Goal: Information Seeking & Learning: Understand process/instructions

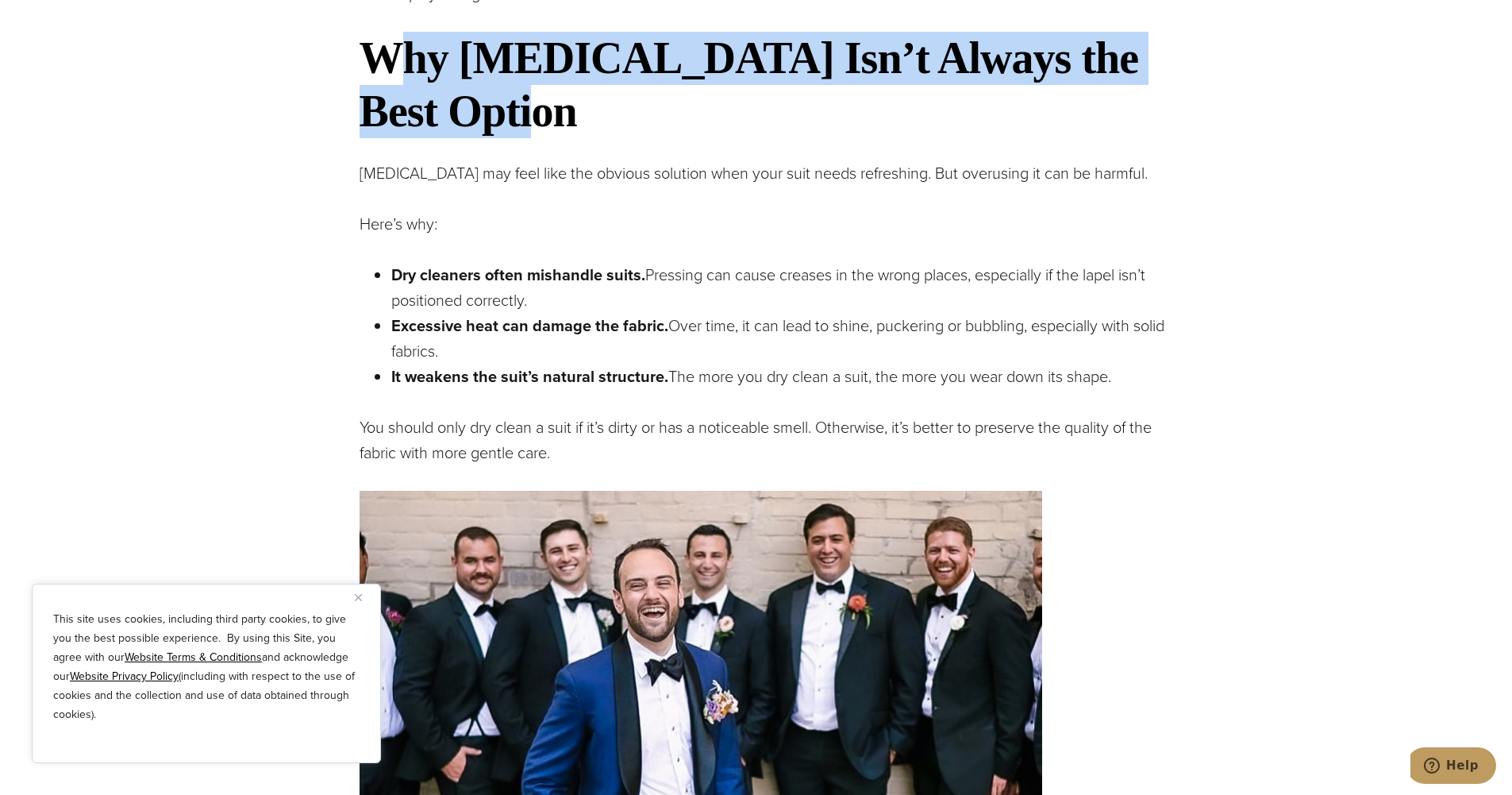
drag, startPoint x: 405, startPoint y: 77, endPoint x: 573, endPoint y: 133, distance: 177.1
click at [573, 133] on h2 "Why [MEDICAL_DATA] Isn’t Always the Best Option" at bounding box center [765, 85] width 810 height 107
click at [573, 134] on h2 "Why [MEDICAL_DATA] Isn’t Always the Best Option" at bounding box center [765, 85] width 810 height 107
drag, startPoint x: 370, startPoint y: 281, endPoint x: 586, endPoint y: 305, distance: 217.3
click at [586, 305] on ul "Dry cleaners often mishandle suits. Pressing can cause creases in the wrong pla…" at bounding box center [765, 325] width 810 height 127
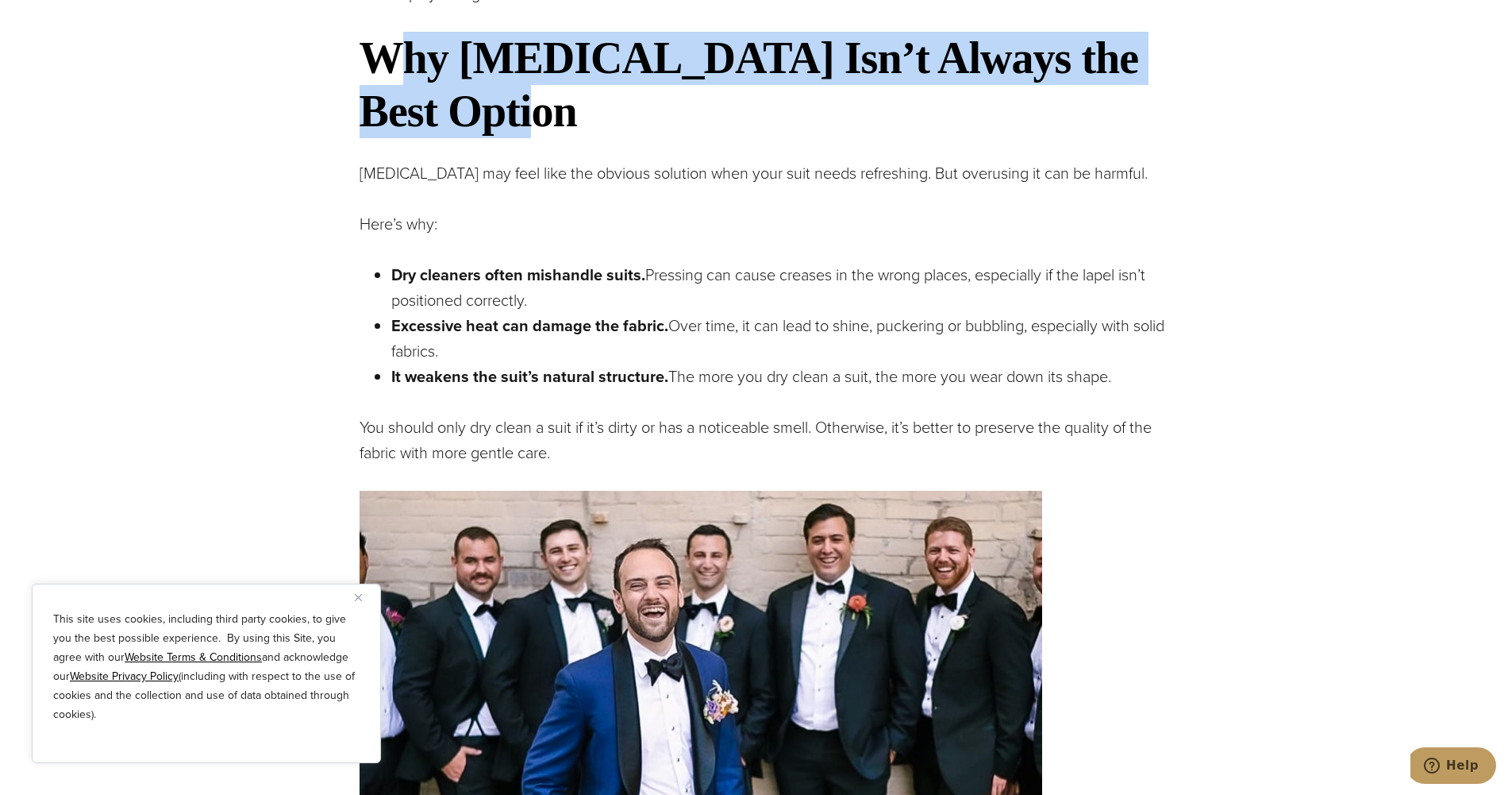
click at [586, 305] on p "Dry cleaners often mishandle suits. Pressing can cause creases in the wrong pla…" at bounding box center [780, 287] width 778 height 51
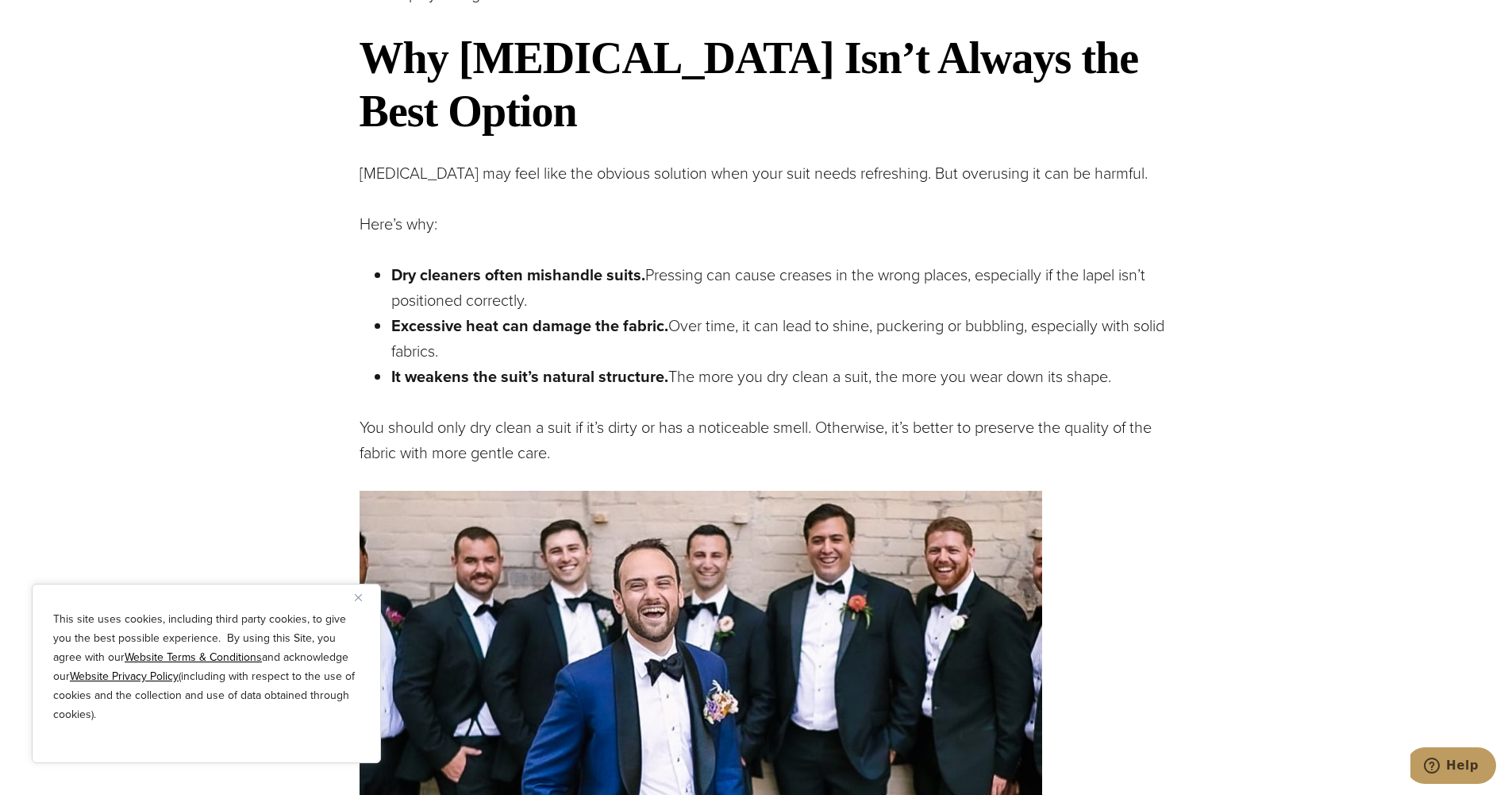
drag, startPoint x: 652, startPoint y: 285, endPoint x: 855, endPoint y: 292, distance: 203.1
click at [855, 292] on p "Dry cleaners often mishandle suits. Pressing can cause creases in the wrong pla…" at bounding box center [780, 287] width 778 height 51
drag, startPoint x: 766, startPoint y: 277, endPoint x: 929, endPoint y: 285, distance: 163.2
click at [929, 285] on p "Dry cleaners often mishandle suits. Pressing can cause creases in the wrong pla…" at bounding box center [780, 287] width 778 height 51
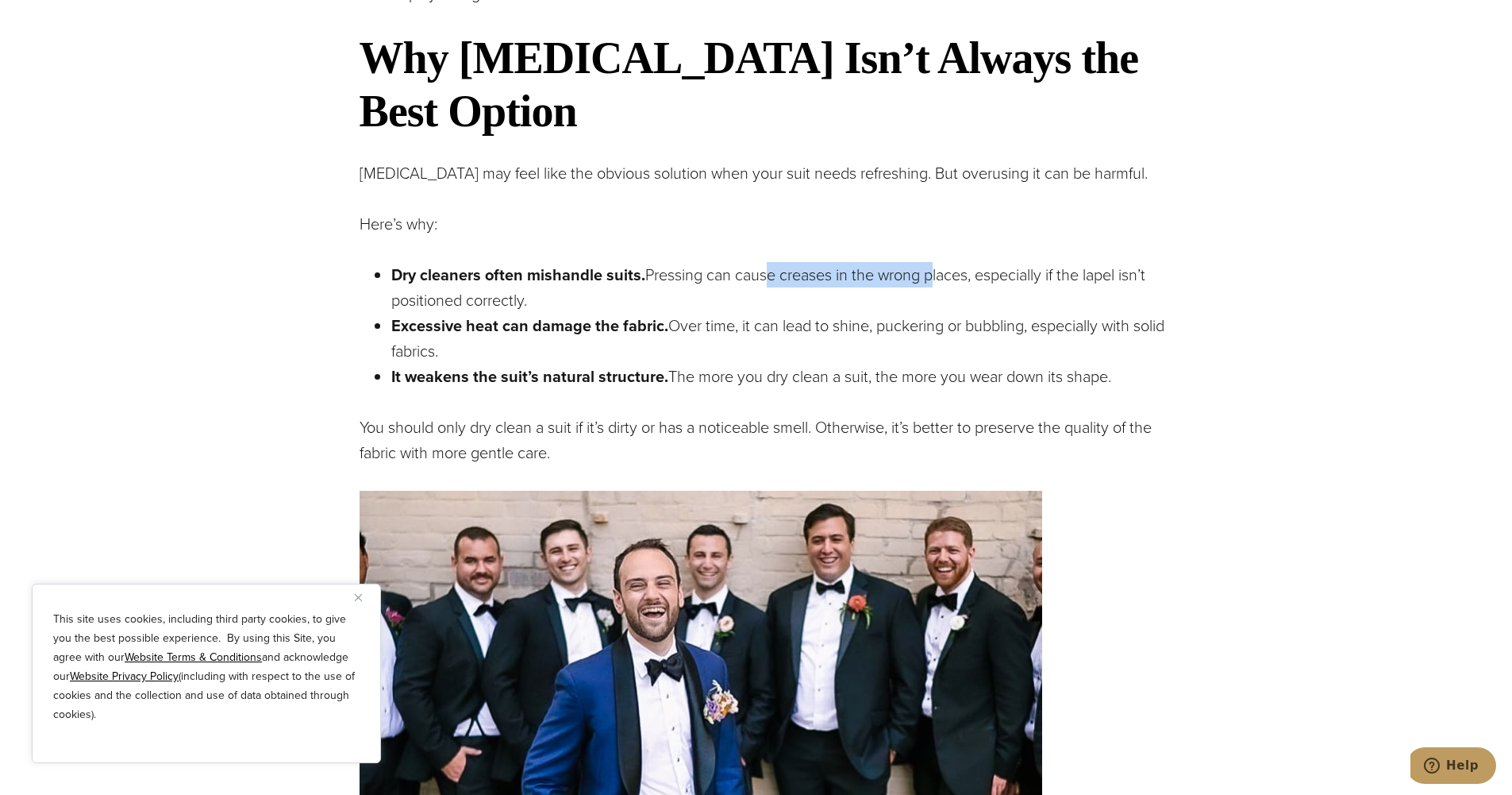
click at [930, 285] on p "Dry cleaners often mishandle suits. Pressing can cause creases in the wrong pla…" at bounding box center [780, 287] width 778 height 51
drag, startPoint x: 389, startPoint y: 330, endPoint x: 504, endPoint y: 360, distance: 118.8
click at [504, 360] on ul "Dry cleaners often mishandle suits. Pressing can cause creases in the wrong pla…" at bounding box center [765, 325] width 810 height 127
click at [504, 360] on p "Excessive heat can damage the fabric. Over time, it can lead to shine, puckerin…" at bounding box center [780, 338] width 778 height 51
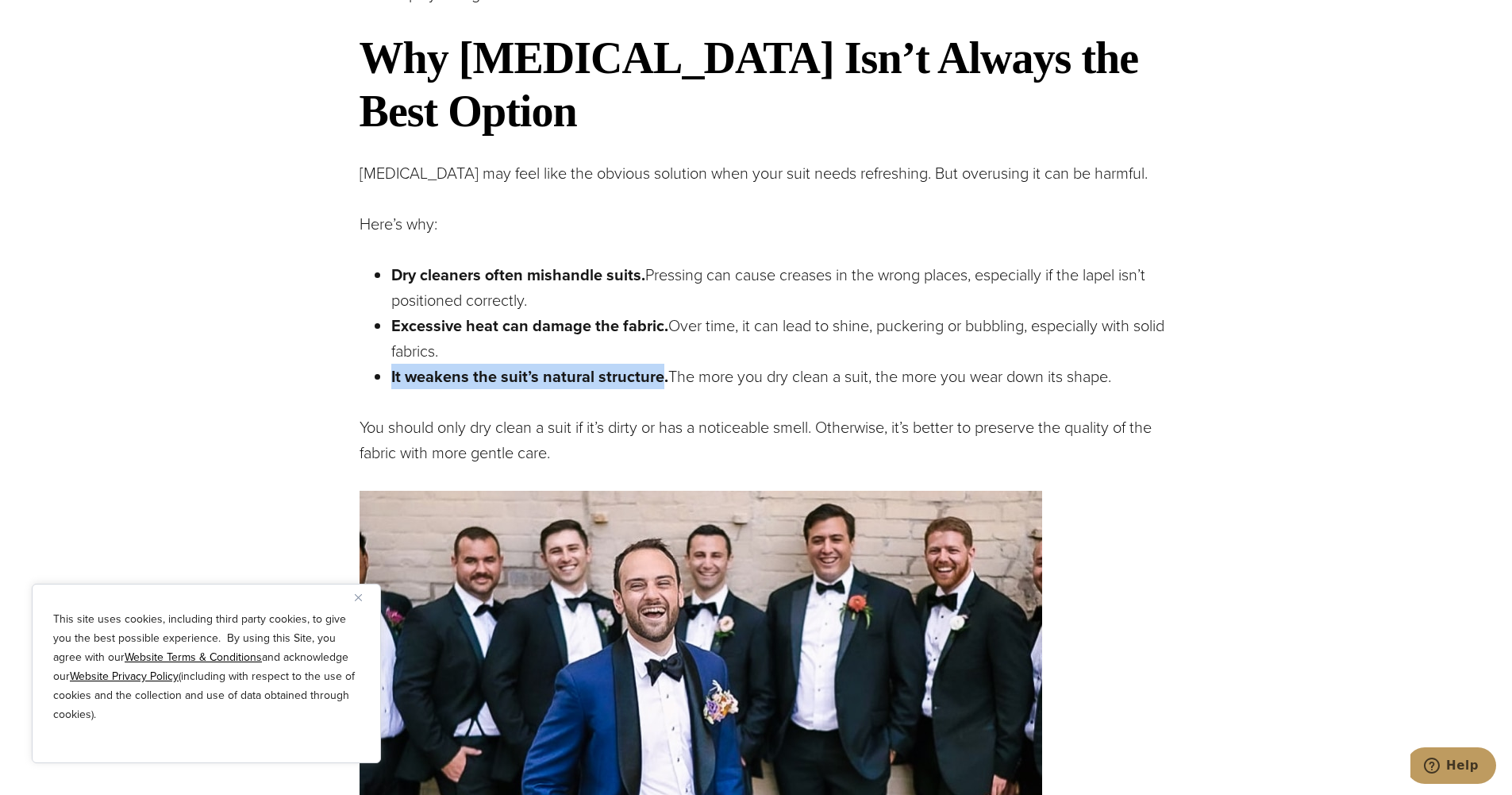
drag, startPoint x: 382, startPoint y: 373, endPoint x: 658, endPoint y: 374, distance: 276.0
click at [658, 374] on ul "Dry cleaners often mishandle suits. Pressing can cause creases in the wrong pla…" at bounding box center [765, 325] width 810 height 127
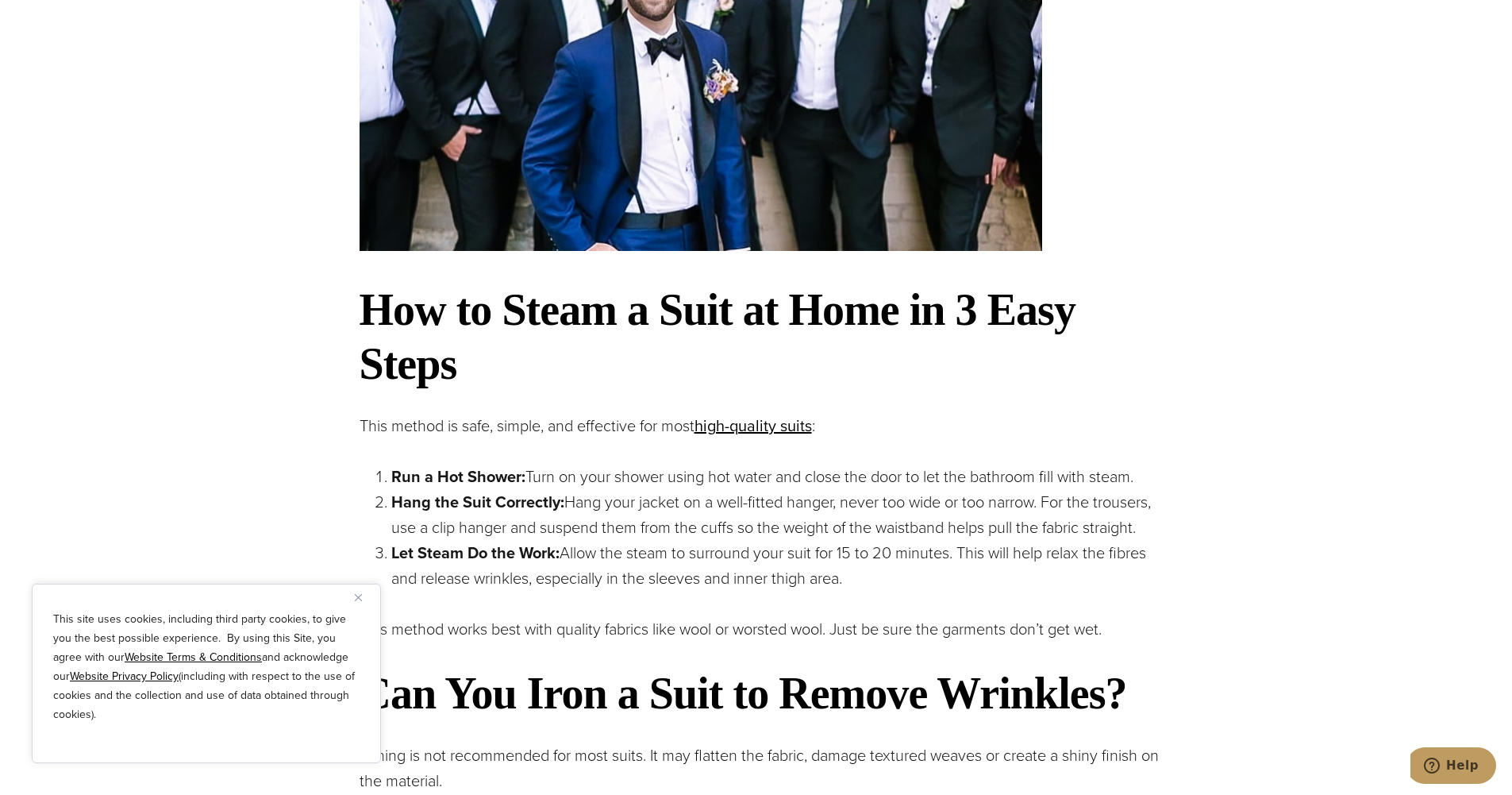
scroll to position [1906, 0]
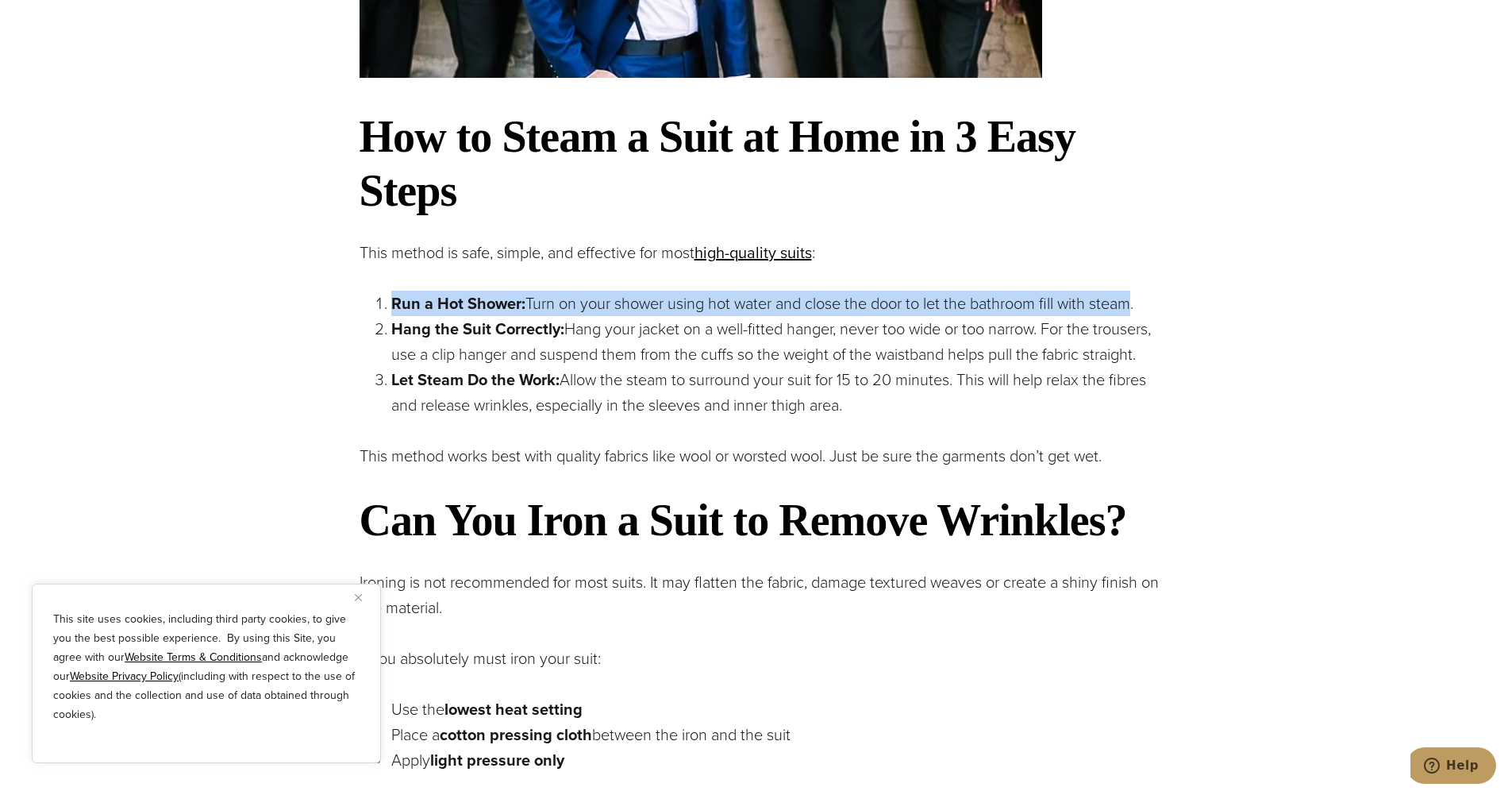
drag, startPoint x: 389, startPoint y: 305, endPoint x: 1140, endPoint y: 311, distance: 751.0
click at [1140, 311] on li "Run a Hot Shower: Turn on your shower using hot water and close the door to let…" at bounding box center [780, 302] width 778 height 26
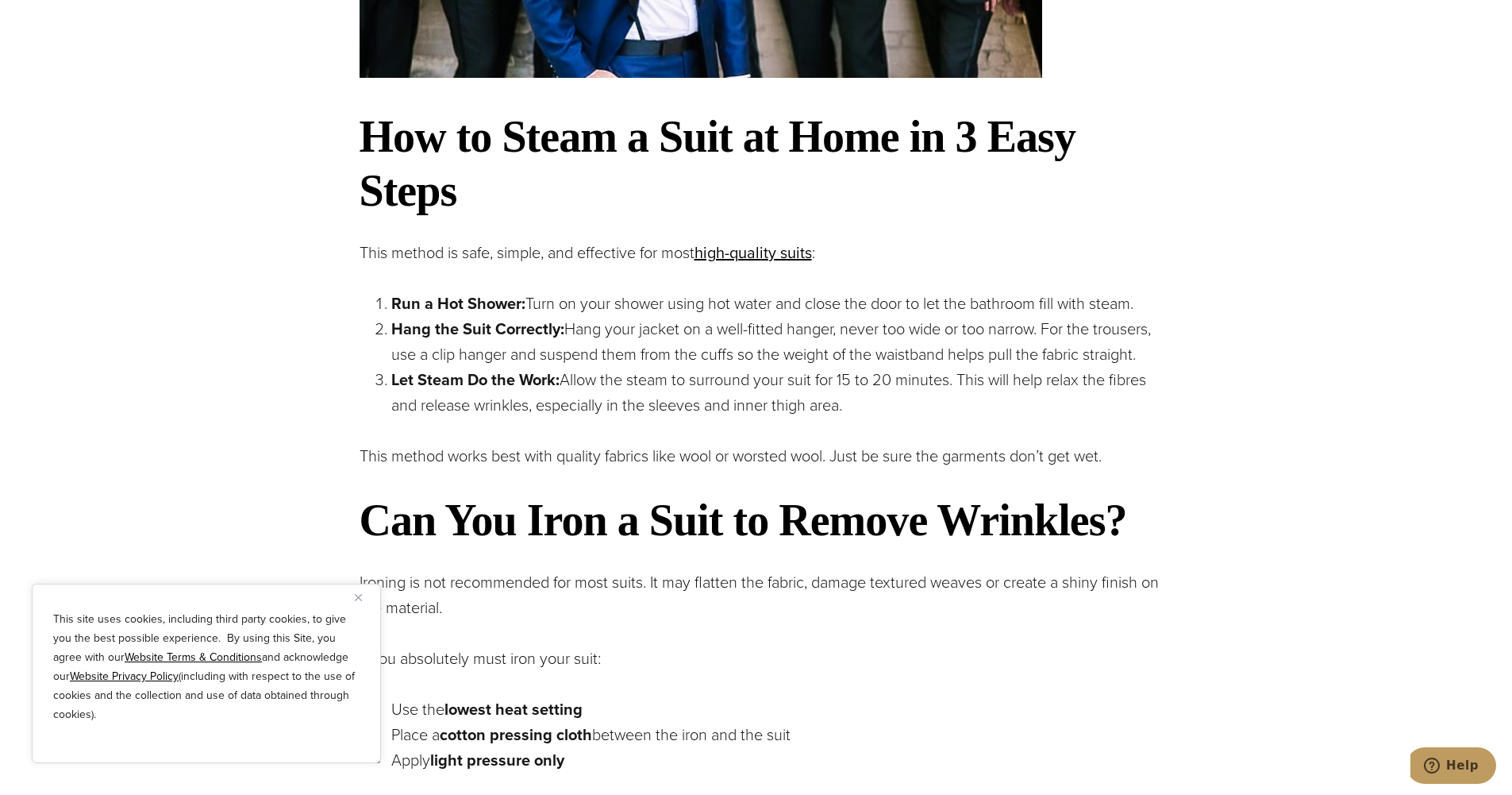
click at [579, 320] on p "Hang the Suit Correctly: Hang your jacket on a well-fitted hanger, never too wi…" at bounding box center [780, 341] width 778 height 51
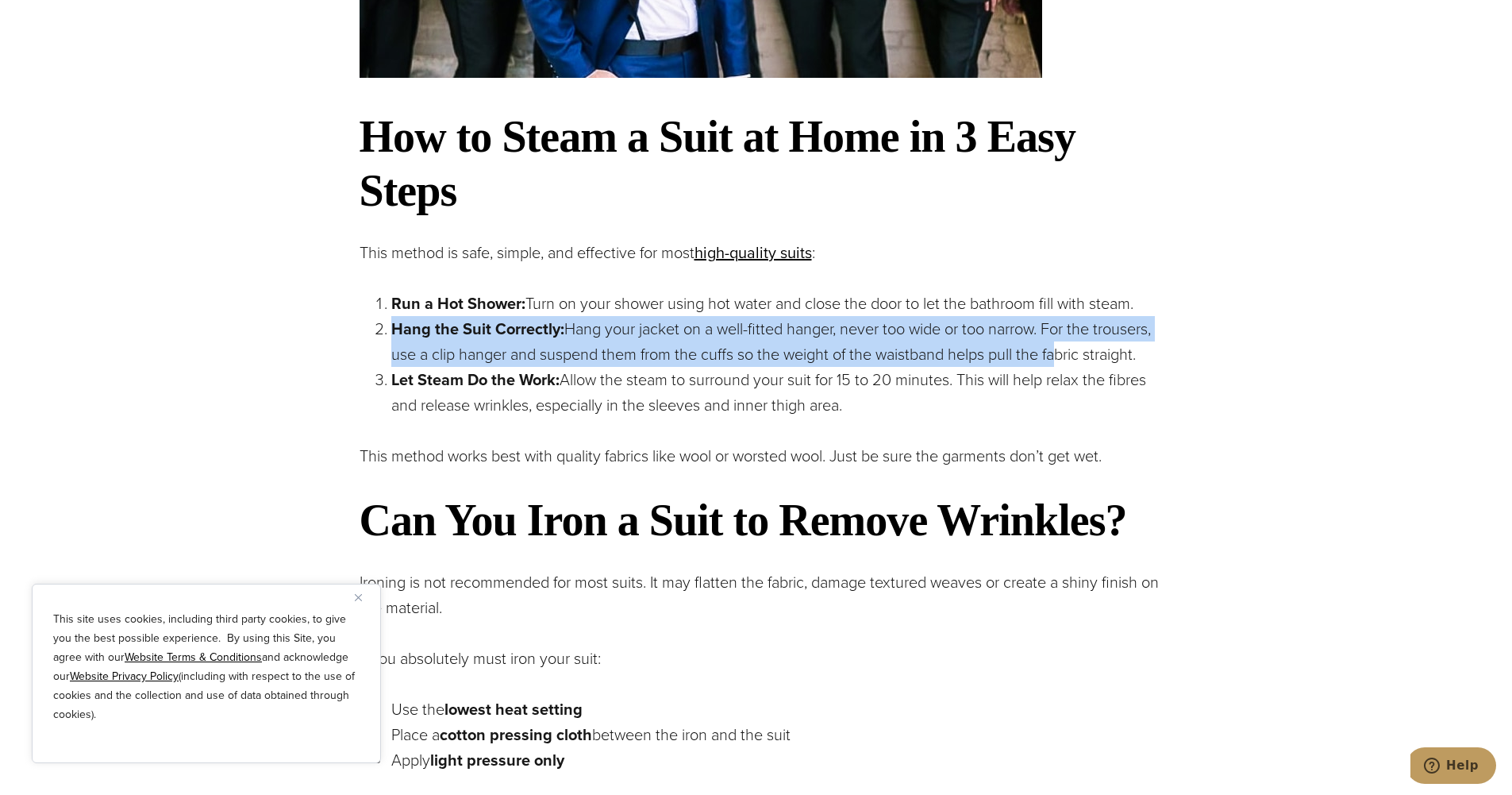
drag, startPoint x: 385, startPoint y: 330, endPoint x: 1060, endPoint y: 365, distance: 675.9
click at [1060, 365] on li "Hang the Suit Correctly: Hang your jacket on a well-fitted hanger, never too wi…" at bounding box center [780, 341] width 778 height 51
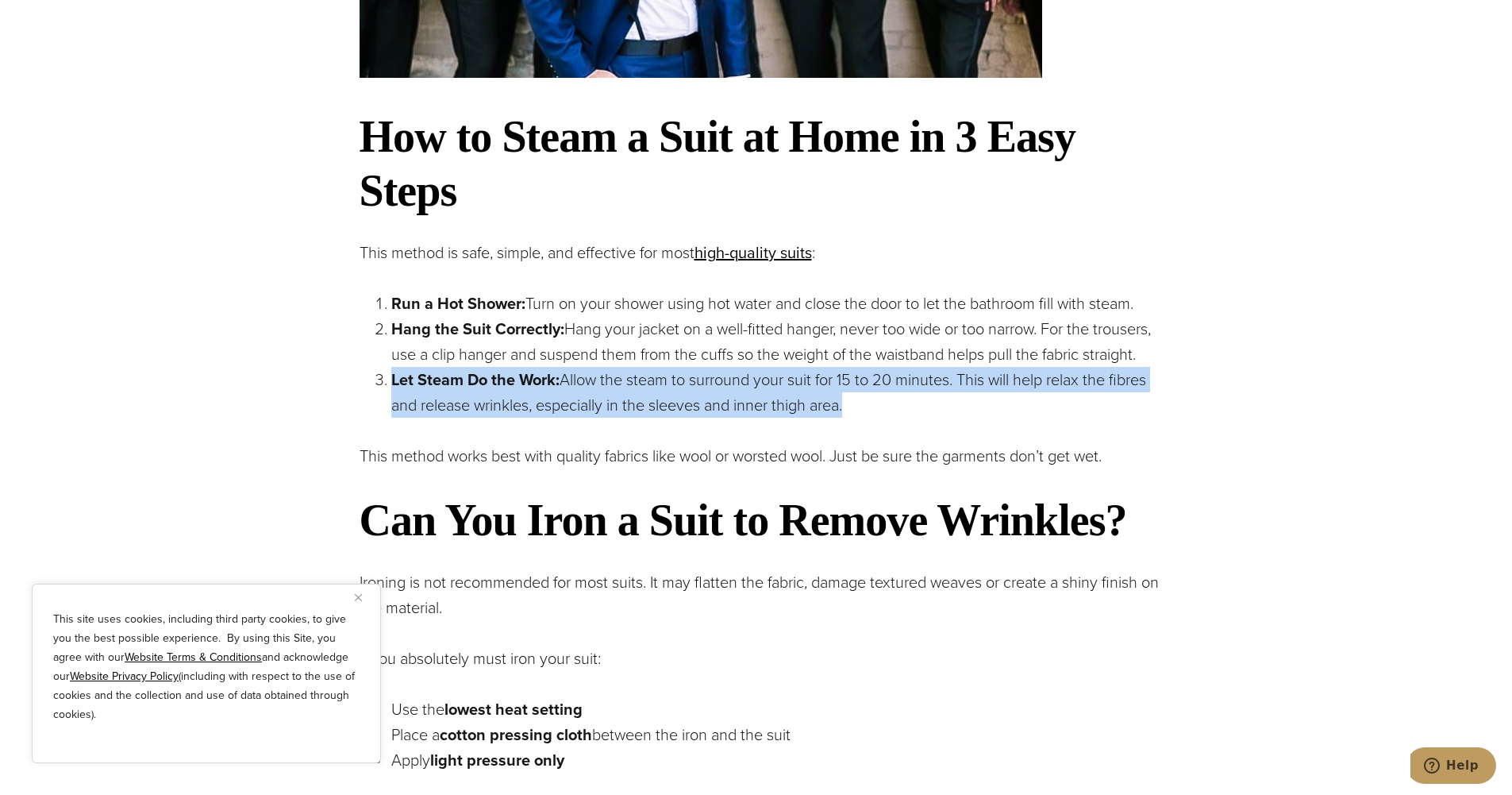
drag, startPoint x: 391, startPoint y: 381, endPoint x: 890, endPoint y: 407, distance: 499.7
click at [890, 407] on p "Let Steam Do the Work: Allow the steam to surround your suit for 15 to 20 minut…" at bounding box center [780, 392] width 778 height 51
click at [893, 407] on p "Let Steam Do the Work: Allow the steam to surround your suit for 15 to 20 minut…" at bounding box center [780, 392] width 778 height 51
click at [885, 406] on p "Let Steam Do the Work: Allow the steam to surround your suit for 15 to 20 minut…" at bounding box center [780, 392] width 778 height 51
click at [949, 405] on p "Let Steam Do the Work: Allow the steam to surround your suit for 15 to 20 minut…" at bounding box center [780, 392] width 778 height 51
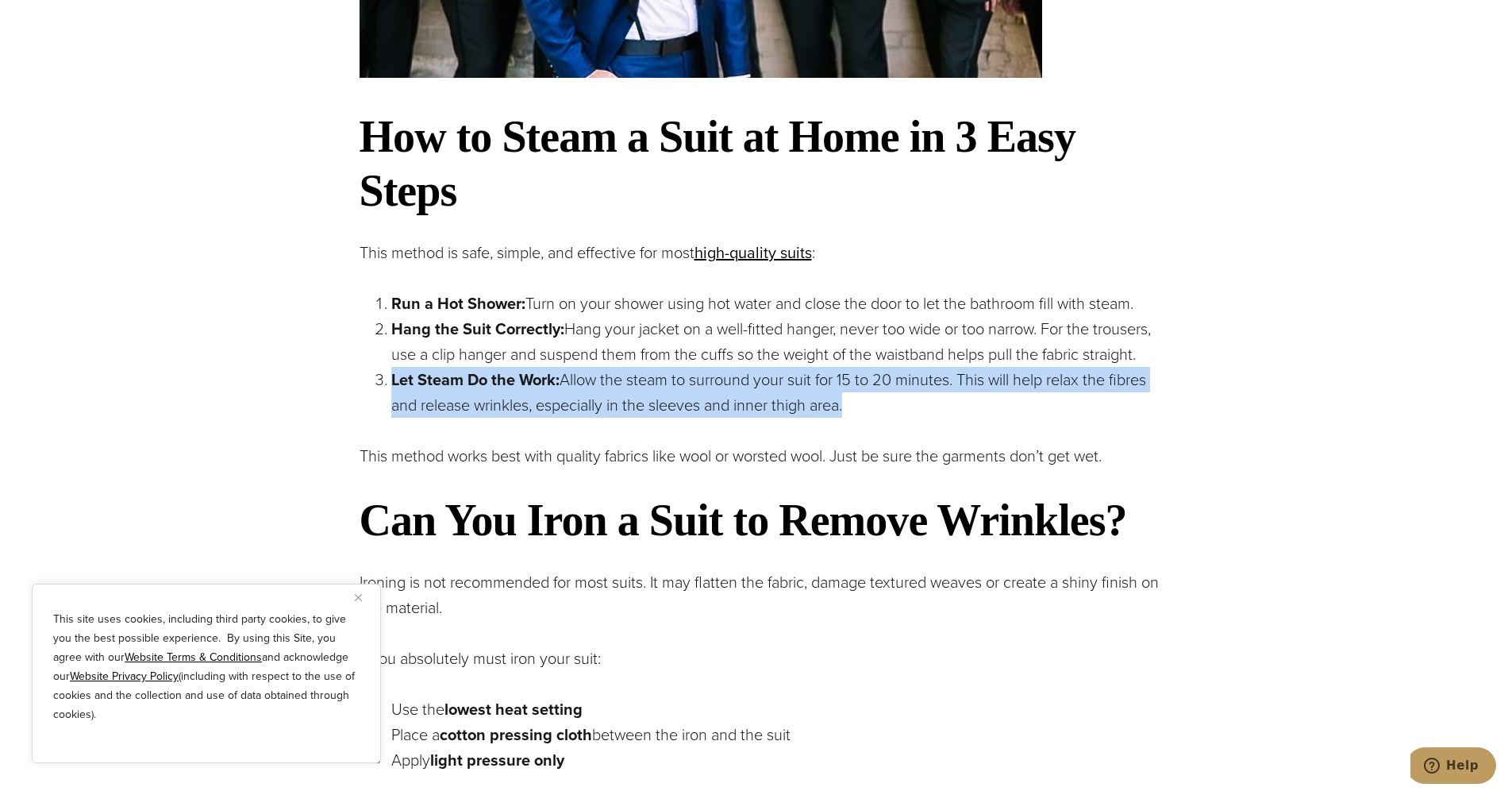
drag, startPoint x: 906, startPoint y: 404, endPoint x: 352, endPoint y: 372, distance: 554.9
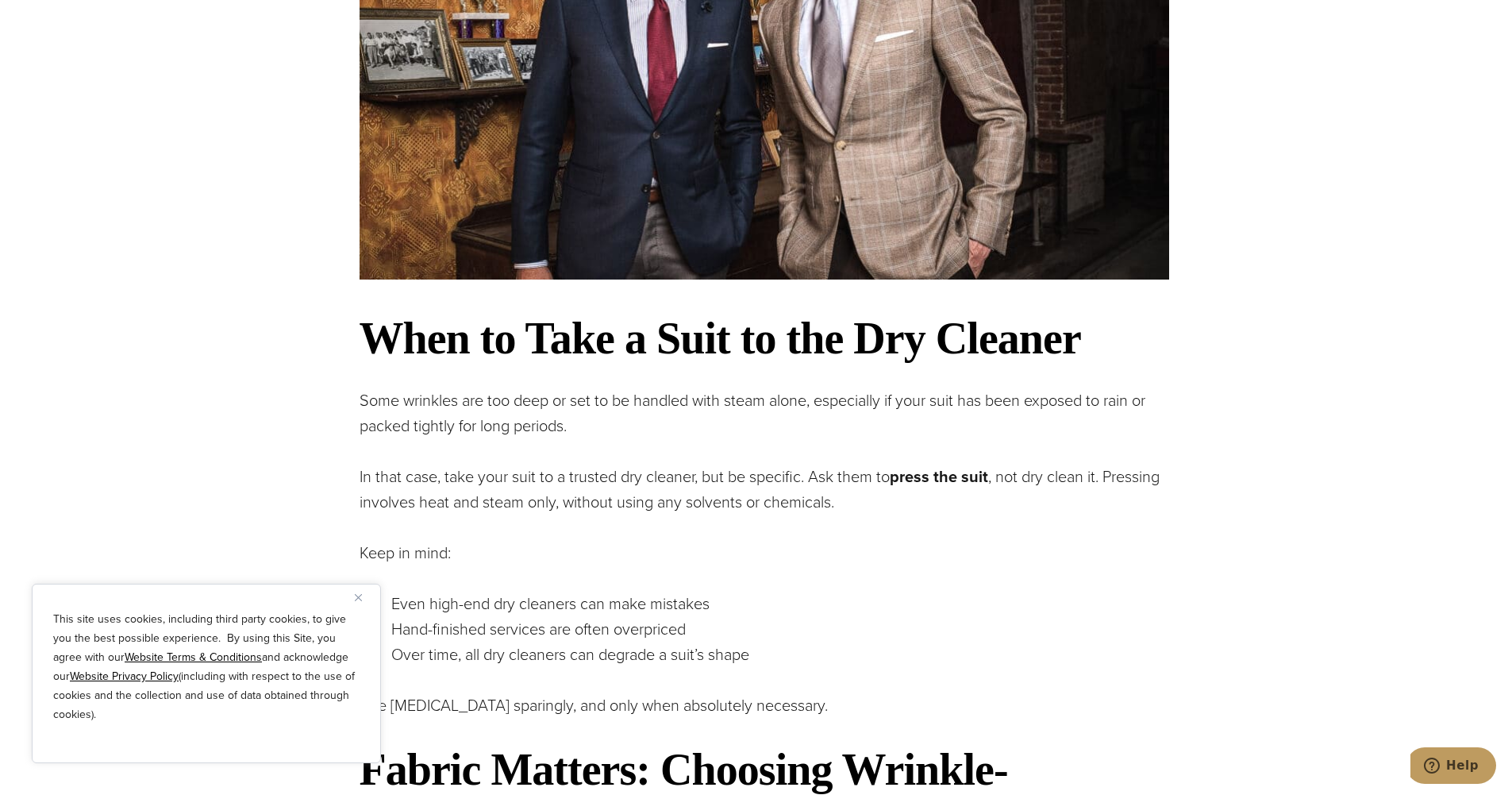
scroll to position [2938, 0]
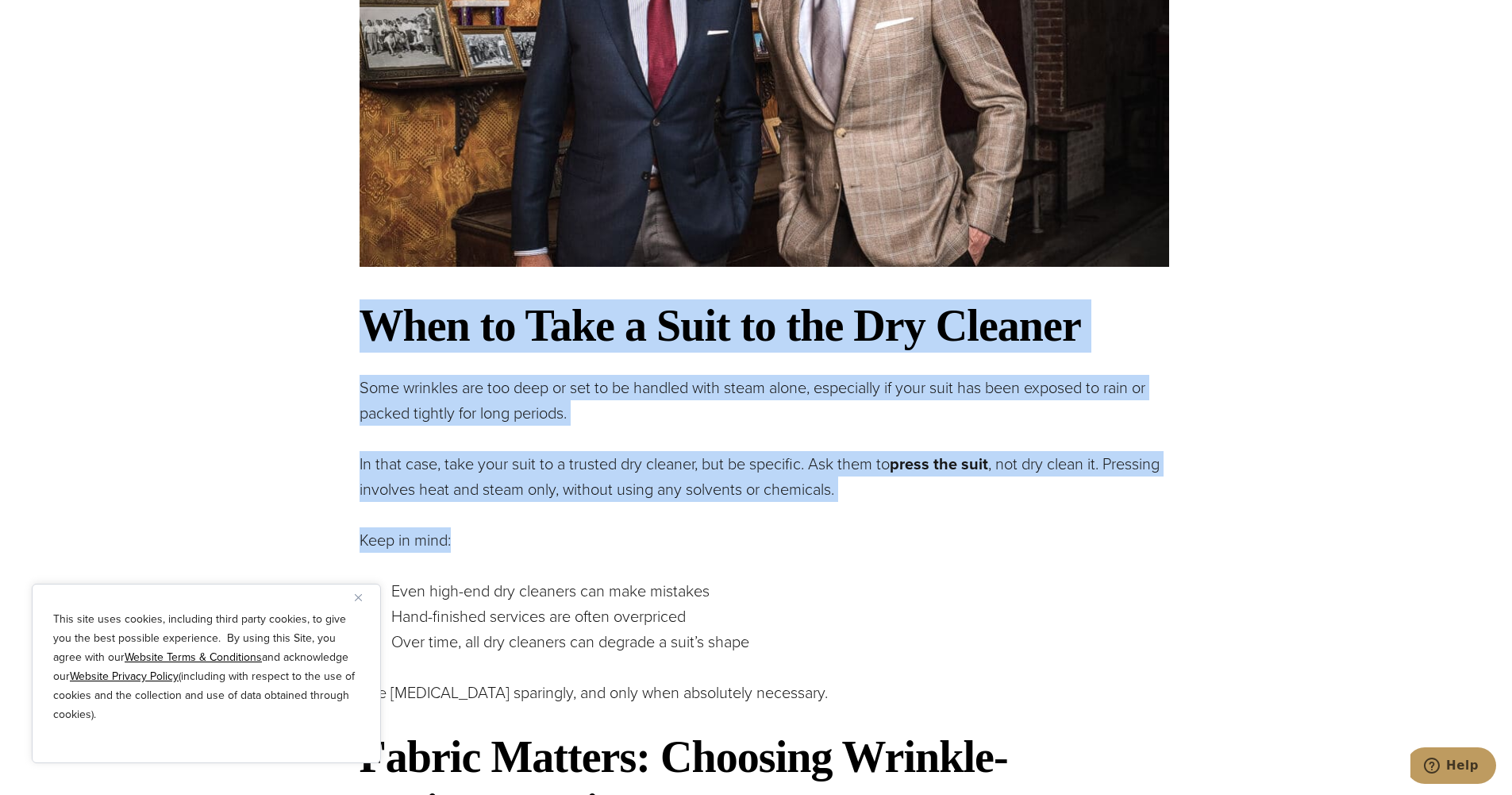
drag, startPoint x: 364, startPoint y: 330, endPoint x: 953, endPoint y: 515, distance: 617.4
click at [953, 515] on div "How to Get Wrinkles Out of a Suit at Home: 3-Step Expert Guide Your suit should…" at bounding box center [765, 296] width 810 height 4587
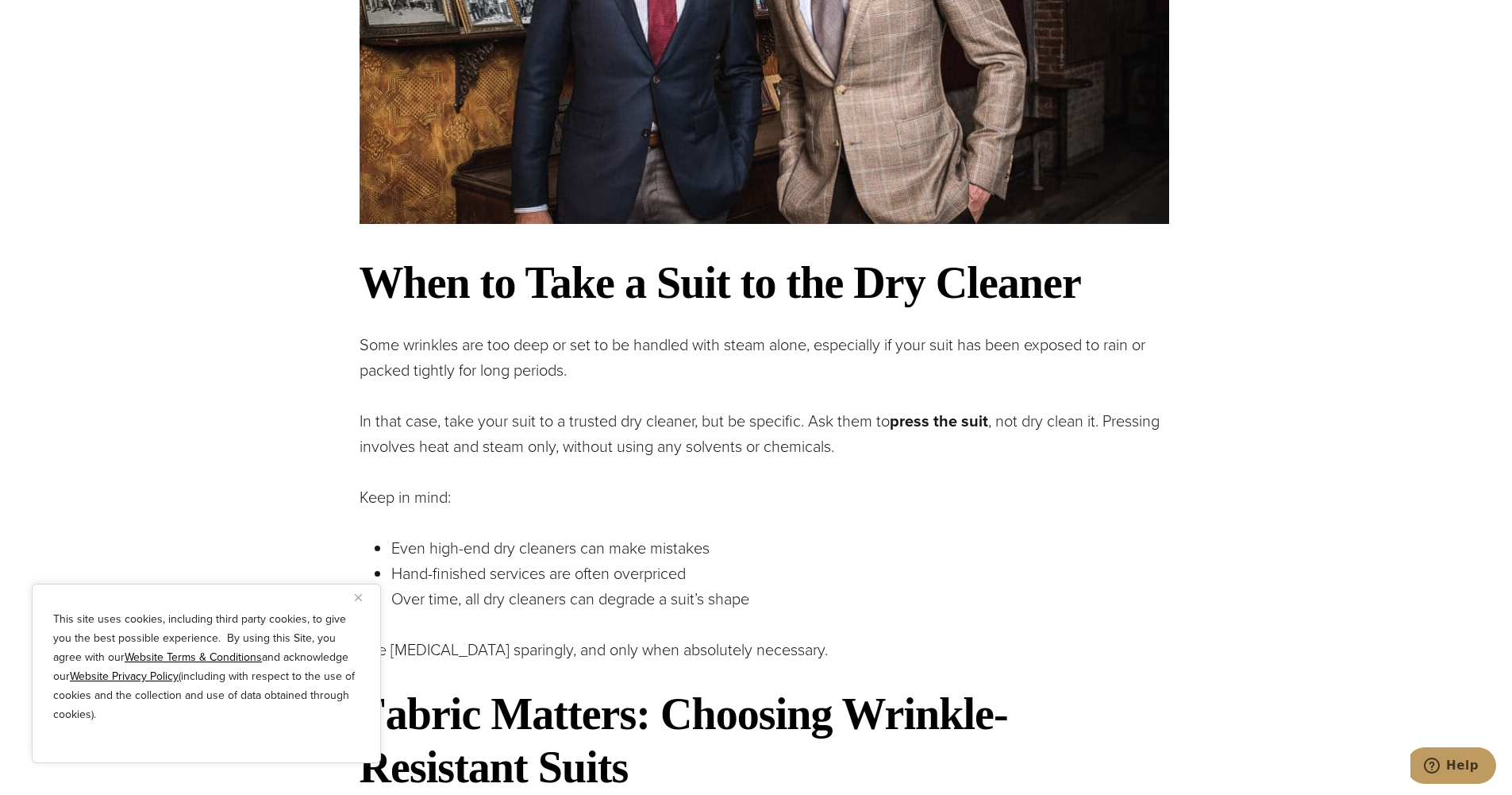
scroll to position [3017, 0]
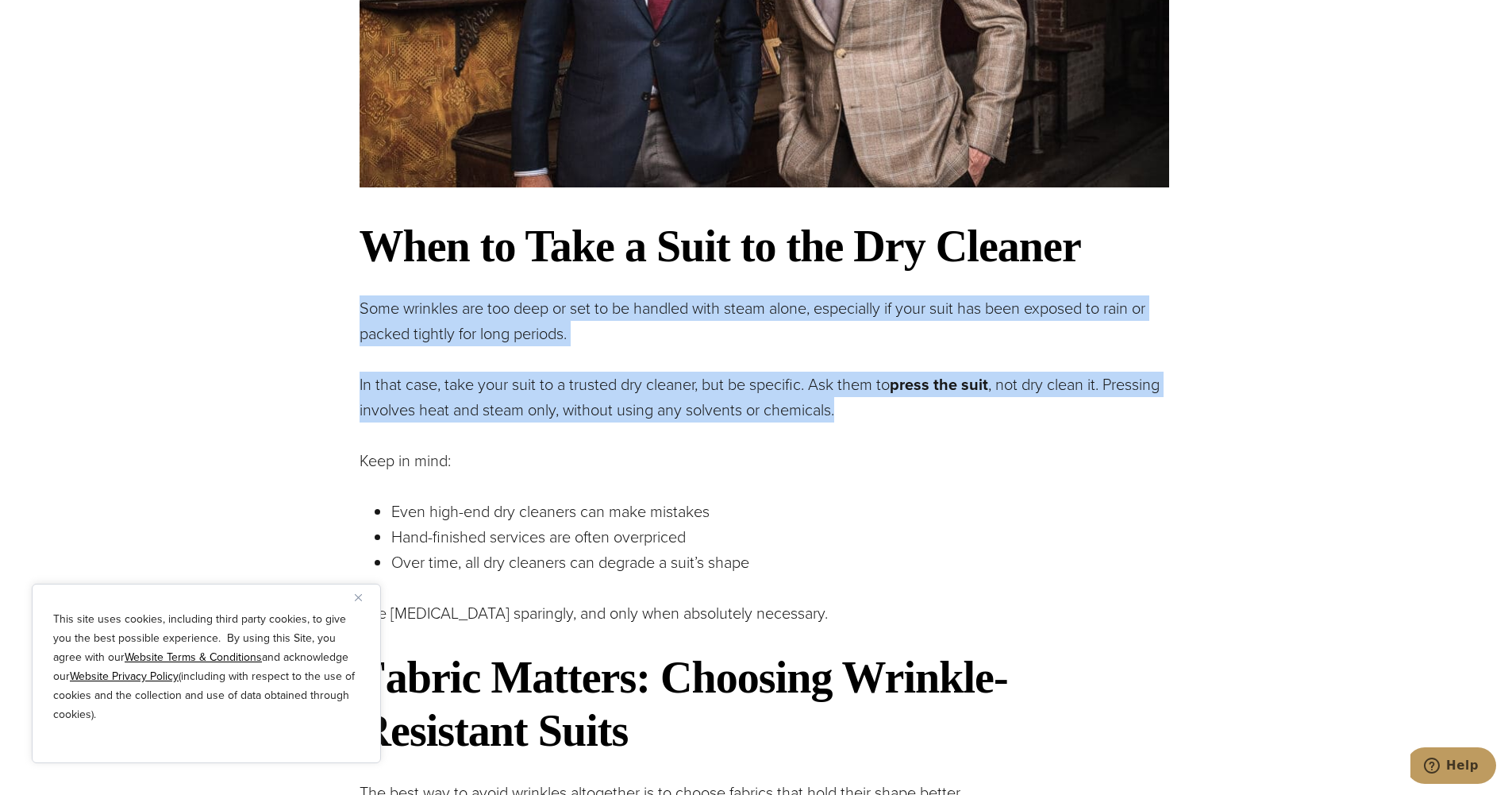
drag, startPoint x: 373, startPoint y: 320, endPoint x: 1017, endPoint y: 413, distance: 650.7
click at [1017, 413] on div "How to Get Wrinkles Out of a Suit at Home: 3-Step Expert Guide By: [PERSON_NAME…" at bounding box center [765, 93] width 1064 height 4959
click at [1017, 413] on p "In that case, take your suit to a trusted dry cleaner, but be specific. Ask the…" at bounding box center [765, 397] width 810 height 51
drag, startPoint x: 1022, startPoint y: 411, endPoint x: 340, endPoint y: 295, distance: 691.8
click at [346, 298] on div "How to Get Wrinkles Out of a Suit at Home: 3-Step Expert Guide By: [PERSON_NAME…" at bounding box center [765, 93] width 1064 height 4959
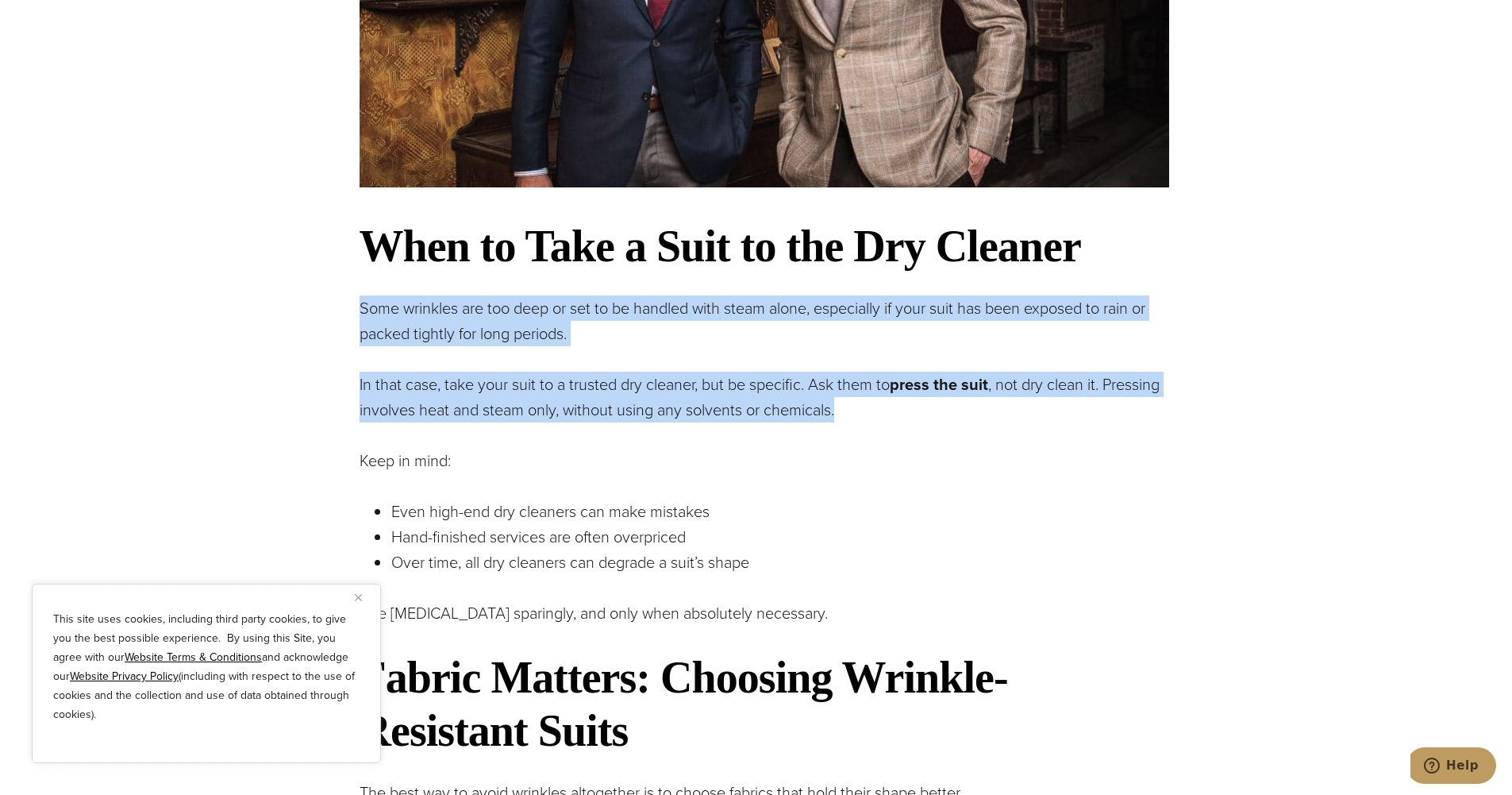
click at [340, 295] on div "How to Get Wrinkles Out of a Suit at Home: 3-Step Expert Guide By: [PERSON_NAME…" at bounding box center [765, 93] width 1064 height 4959
drag, startPoint x: 340, startPoint y: 295, endPoint x: 1001, endPoint y: 416, distance: 672.0
click at [1001, 416] on div "How to Get Wrinkles Out of a Suit at Home: 3-Step Expert Guide By: [PERSON_NAME…" at bounding box center [765, 93] width 1064 height 4959
click at [1001, 416] on p "In that case, take your suit to a trusted dry cleaner, but be specific. Ask the…" at bounding box center [765, 397] width 810 height 51
drag, startPoint x: 1001, startPoint y: 416, endPoint x: 339, endPoint y: 303, distance: 671.6
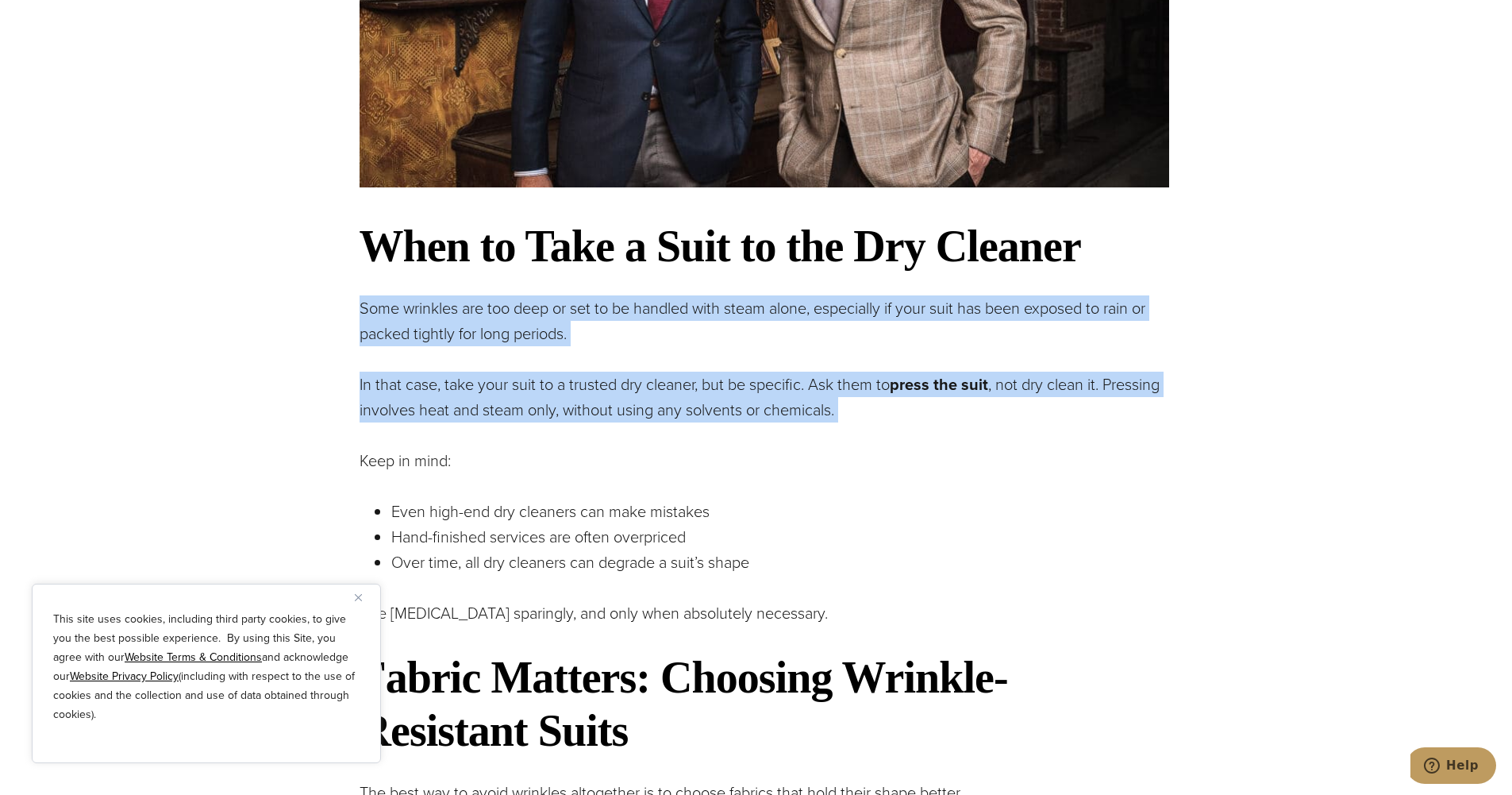
click at [339, 303] on div "How to Get Wrinkles Out of a Suit at Home: 3-Step Expert Guide By: [PERSON_NAME…" at bounding box center [765, 93] width 1064 height 4959
drag, startPoint x: 339, startPoint y: 303, endPoint x: 943, endPoint y: 412, distance: 613.8
click at [943, 412] on div "How to Get Wrinkles Out of a Suit at Home: 3-Step Expert Guide By: [PERSON_NAME…" at bounding box center [765, 93] width 1064 height 4959
click at [943, 412] on p "In that case, take your suit to a trusted dry cleaner, but be specific. Ask the…" at bounding box center [765, 397] width 810 height 51
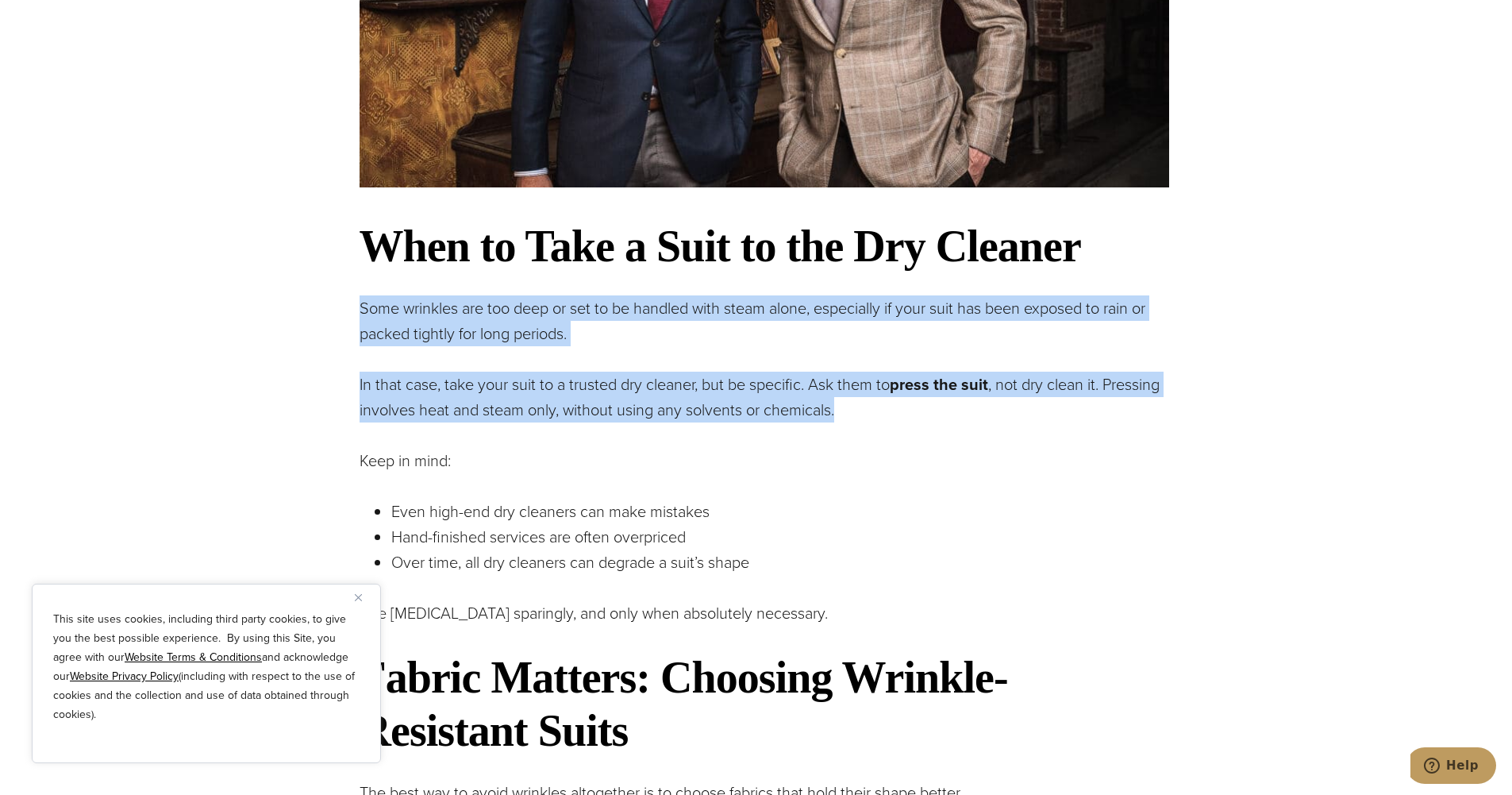
drag, startPoint x: 940, startPoint y: 408, endPoint x: 284, endPoint y: 298, distance: 665.2
click at [284, 298] on div "How to Get Wrinkles Out of a Suit at Home: 3-Step Expert Guide By: [PERSON_NAME…" at bounding box center [765, 93] width 1064 height 4959
drag, startPoint x: 284, startPoint y: 298, endPoint x: 953, endPoint y: 414, distance: 679.0
click at [953, 414] on div "How to Get Wrinkles Out of a Suit at Home: 3-Step Expert Guide By: [PERSON_NAME…" at bounding box center [765, 93] width 1064 height 4959
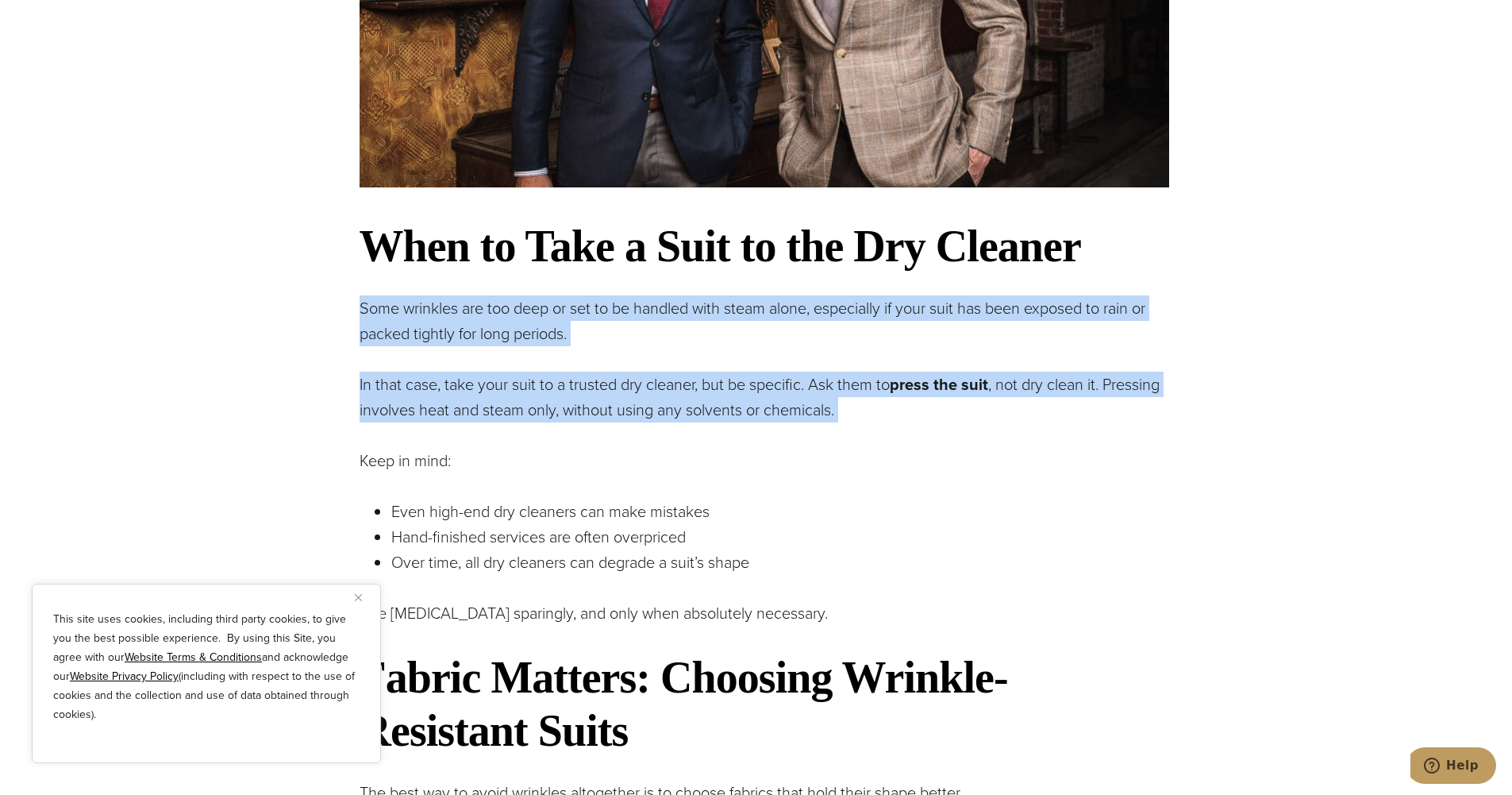
click at [953, 414] on p "In that case, take your suit to a trusted dry cleaner, but be specific. Ask the…" at bounding box center [765, 397] width 810 height 51
drag, startPoint x: 953, startPoint y: 414, endPoint x: 332, endPoint y: 283, distance: 634.7
click at [332, 283] on div "How to Get Wrinkles Out of a Suit at Home: 3-Step Expert Guide By: [PERSON_NAME…" at bounding box center [765, 93] width 1064 height 4959
drag, startPoint x: 404, startPoint y: 314, endPoint x: 1026, endPoint y: 427, distance: 632.2
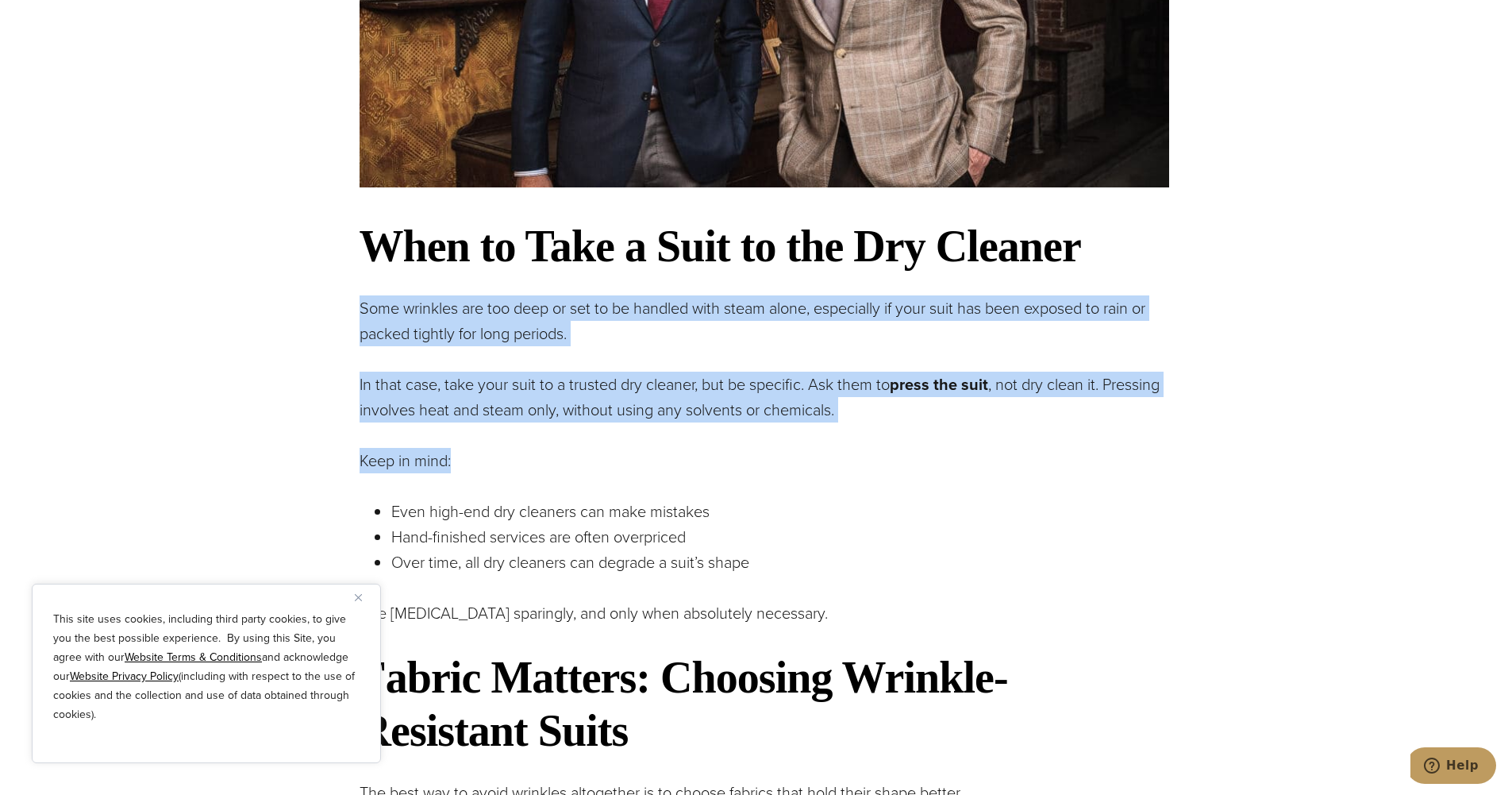
click at [1026, 427] on div "How to Get Wrinkles Out of a Suit at Home: 3-Step Expert Guide By: [PERSON_NAME…" at bounding box center [765, 93] width 1064 height 4959
click at [1026, 427] on div "How to Get Wrinkles Out of a Suit at Home: 3-Step Expert Guide Your suit should…" at bounding box center [765, 216] width 810 height 4587
drag, startPoint x: 712, startPoint y: 385, endPoint x: 338, endPoint y: 285, distance: 387.1
click at [338, 285] on div "How to Get Wrinkles Out of a Suit at Home: 3-Step Expert Guide By: [PERSON_NAME…" at bounding box center [765, 93] width 1064 height 4959
click at [329, 285] on div "How to Get Wrinkles Out of a Suit at Home: 3-Step Expert Guide By: [PERSON_NAME…" at bounding box center [765, 93] width 1064 height 4959
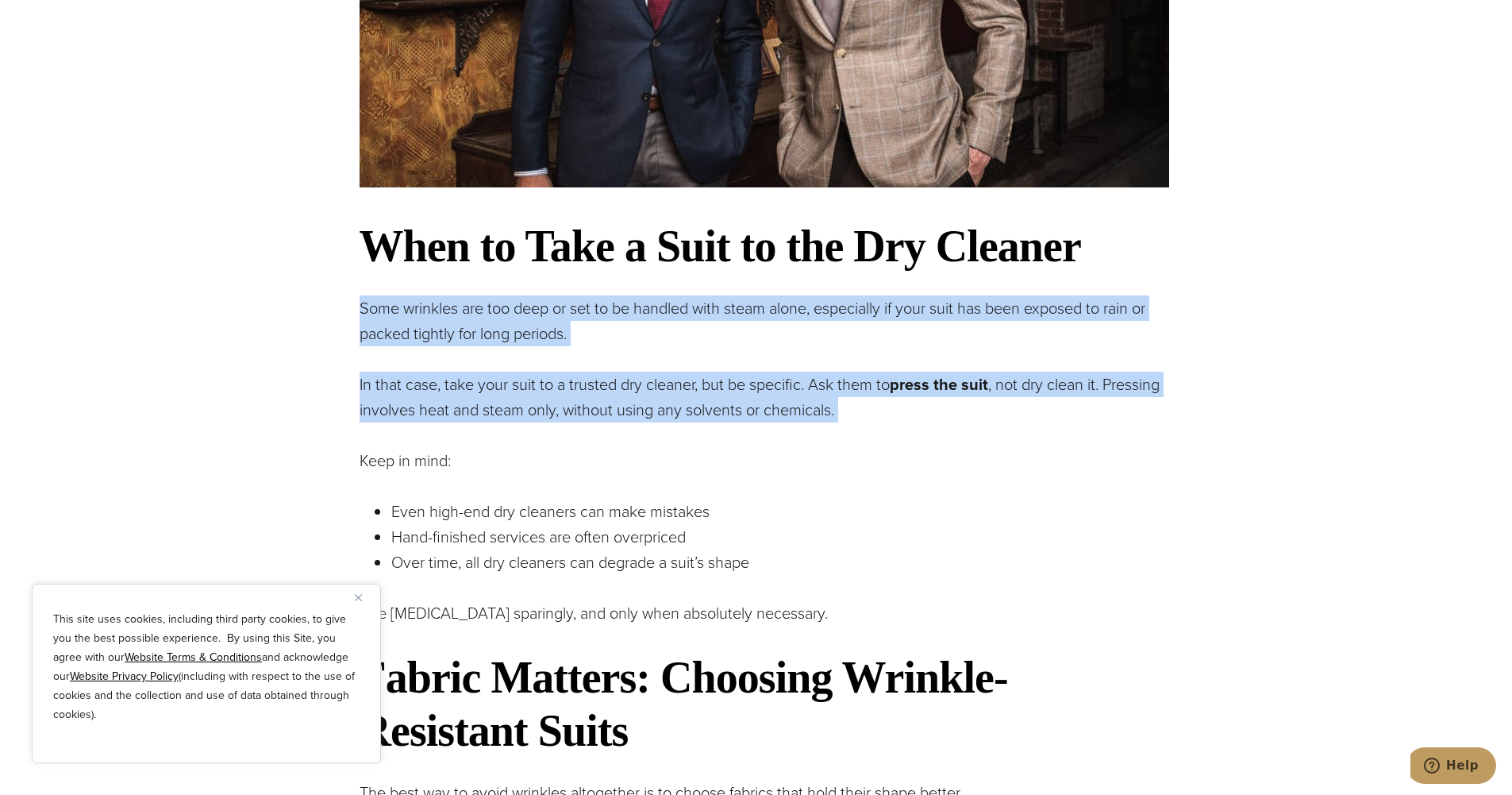
drag, startPoint x: 329, startPoint y: 285, endPoint x: 980, endPoint y: 409, distance: 662.7
click at [980, 409] on div "How to Get Wrinkles Out of a Suit at Home: 3-Step Expert Guide By: [PERSON_NAME…" at bounding box center [765, 93] width 1064 height 4959
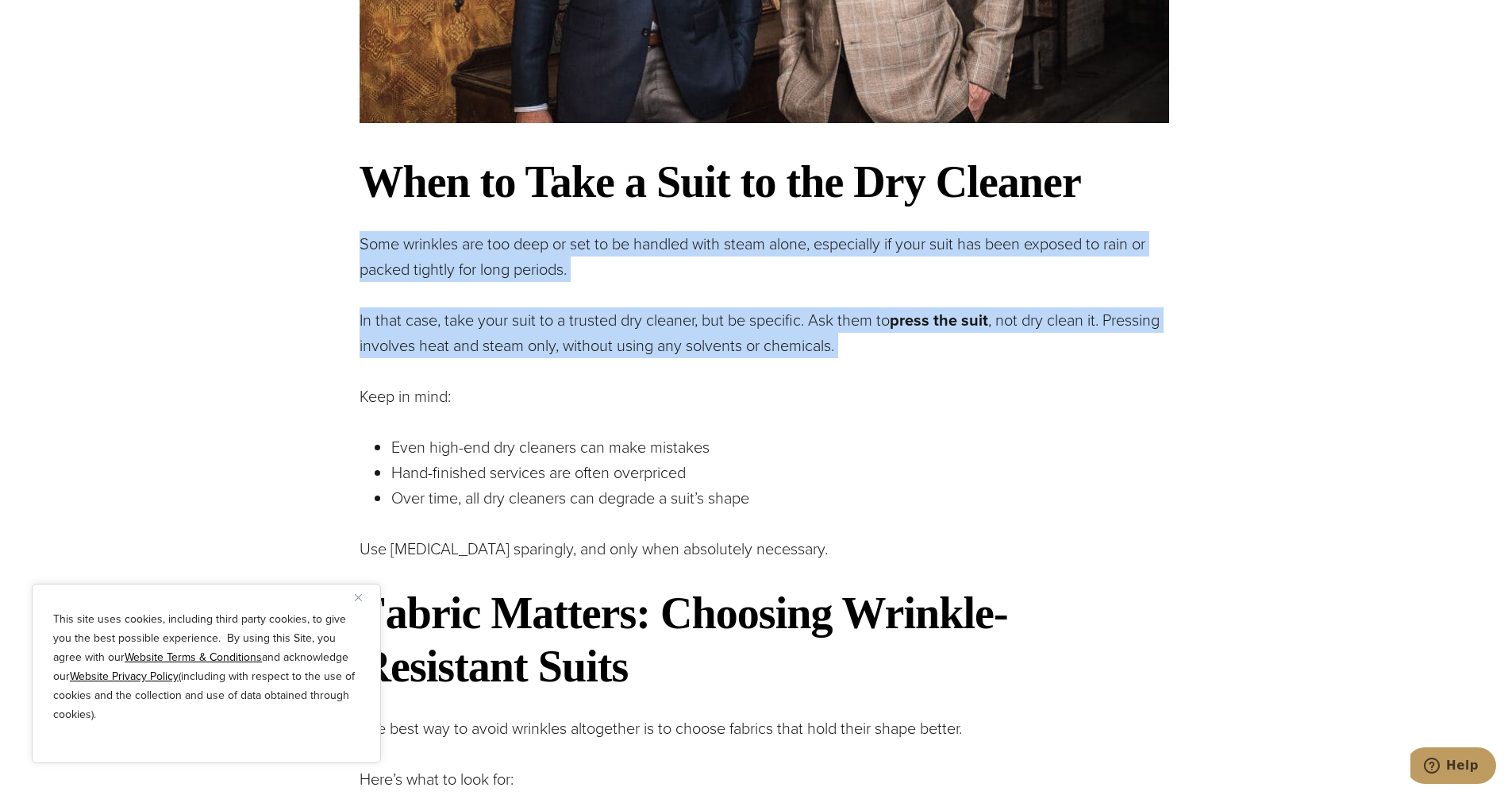
scroll to position [3176, 0]
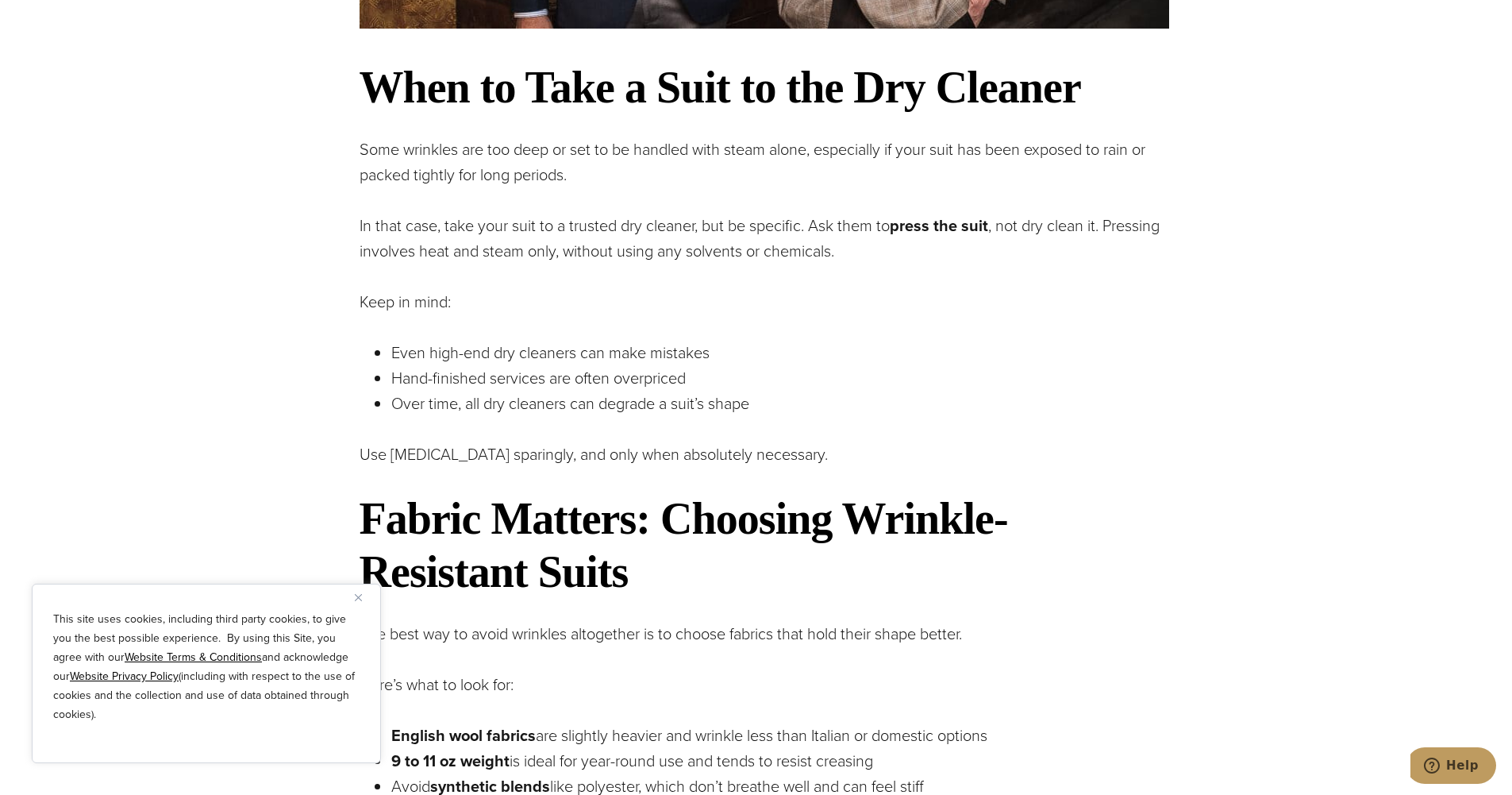
click at [856, 408] on p "Over time, all dry cleaners can degrade a suit’s shape" at bounding box center [780, 403] width 778 height 26
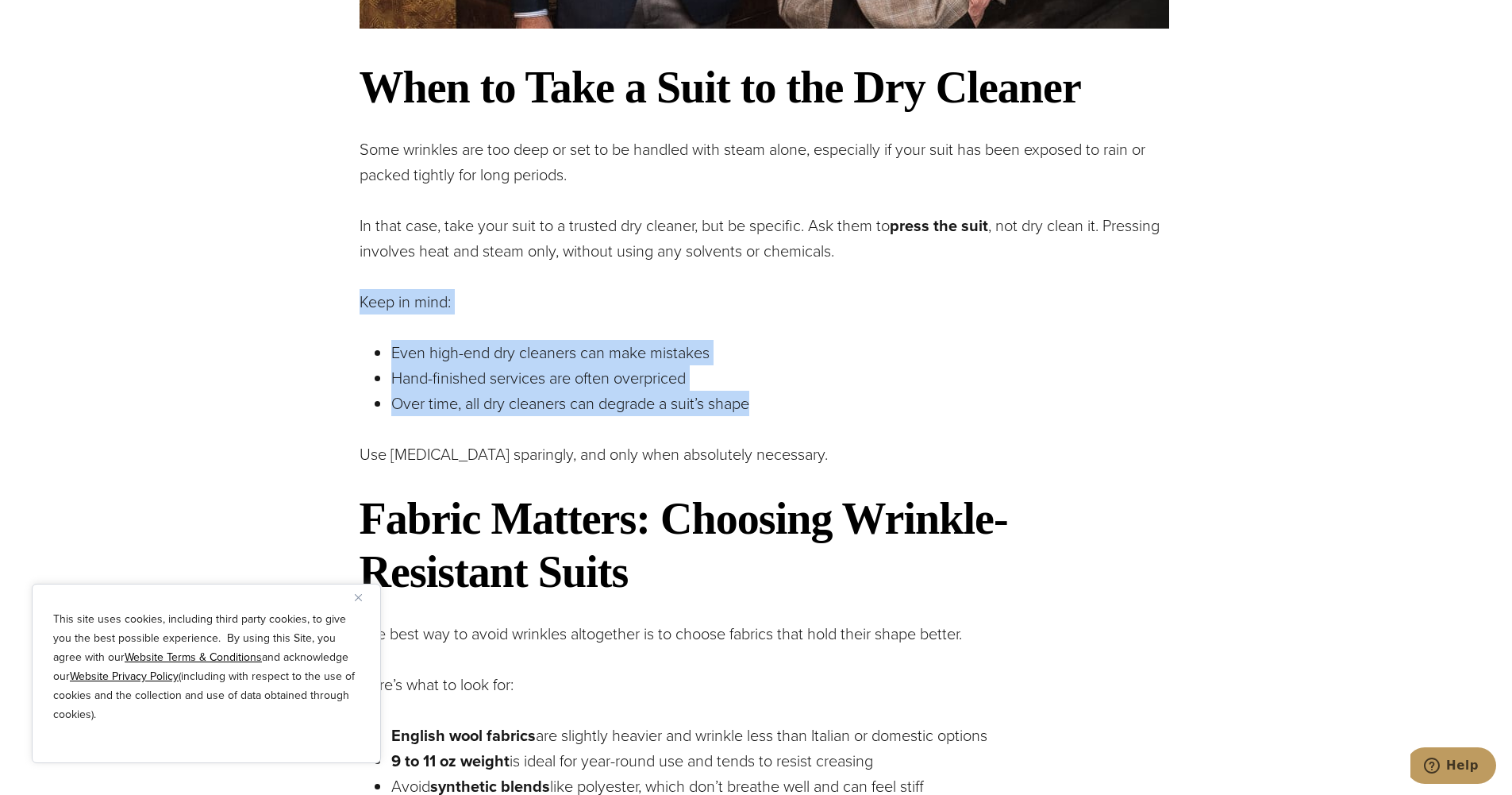
drag, startPoint x: 801, startPoint y: 404, endPoint x: 274, endPoint y: 288, distance: 539.6
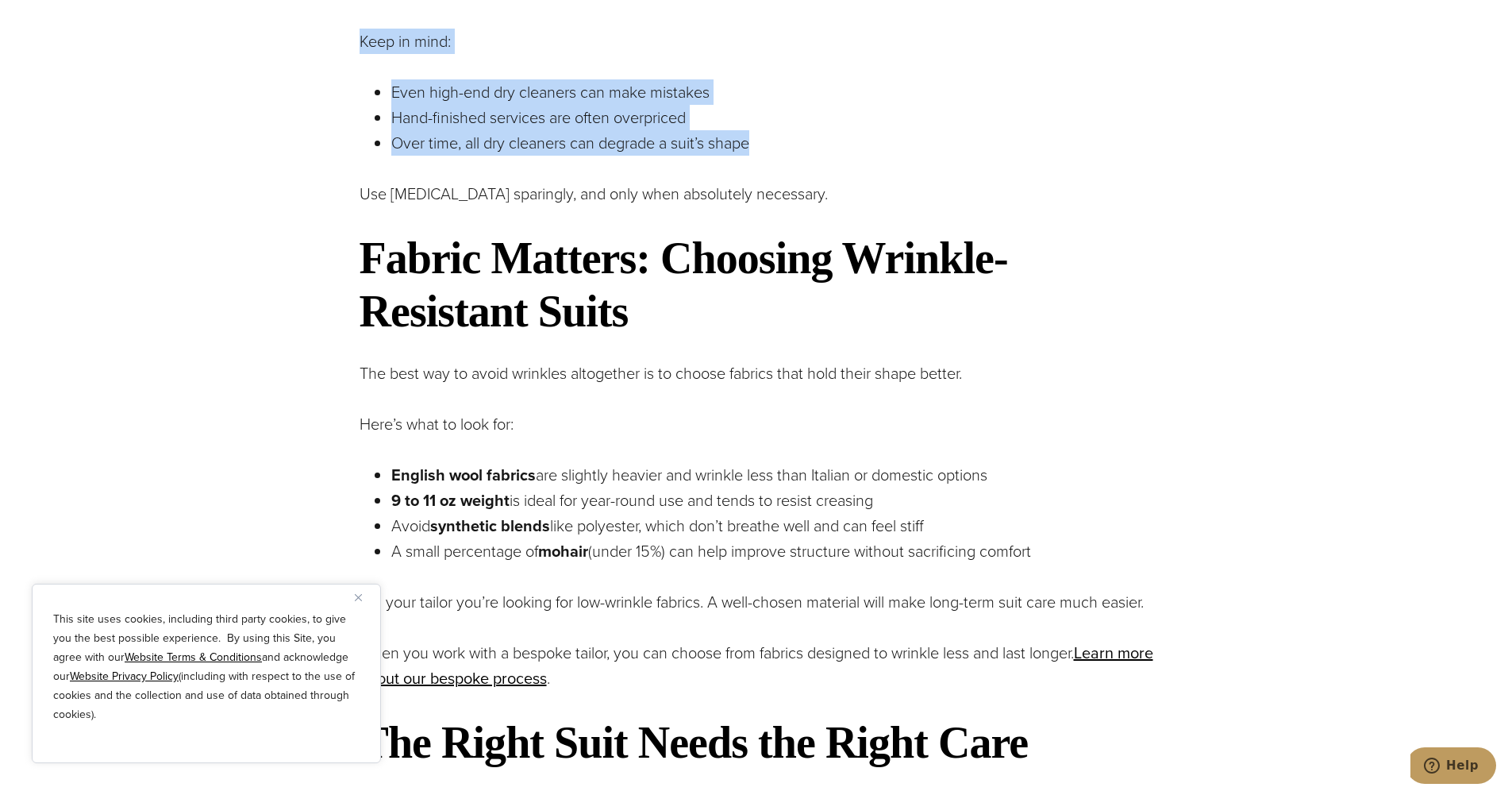
scroll to position [3494, 0]
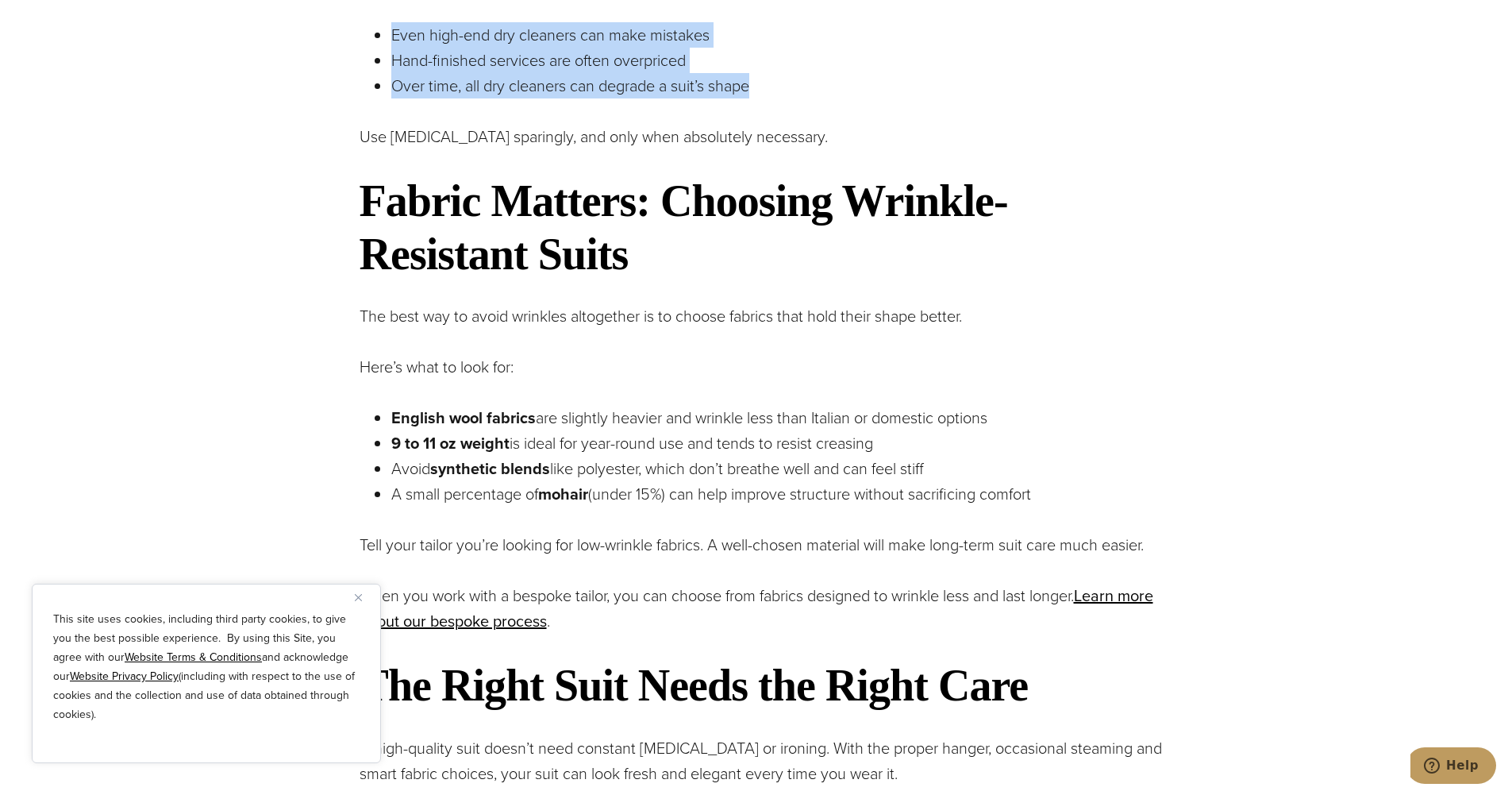
click at [391, 88] on li "Over time, all dry cleaners can degrade a suit’s shape" at bounding box center [780, 85] width 778 height 26
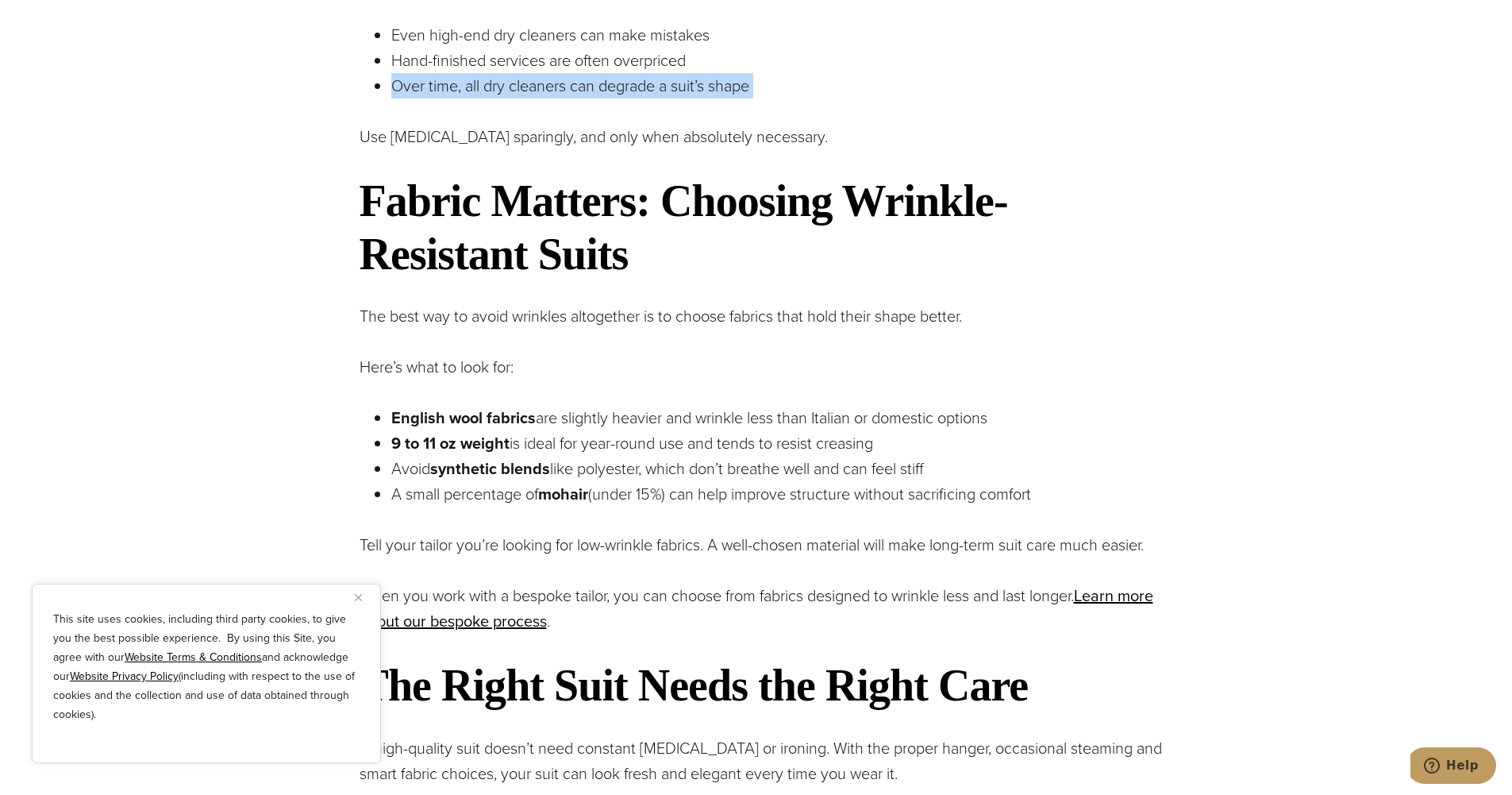
drag, startPoint x: 380, startPoint y: 88, endPoint x: 805, endPoint y: 89, distance: 425.0
click at [805, 89] on li "Over time, all dry cleaners can degrade a suit’s shape" at bounding box center [780, 85] width 778 height 26
click at [805, 89] on p "Over time, all dry cleaners can degrade a suit’s shape" at bounding box center [780, 85] width 778 height 26
drag, startPoint x: 805, startPoint y: 89, endPoint x: 275, endPoint y: 77, distance: 530.1
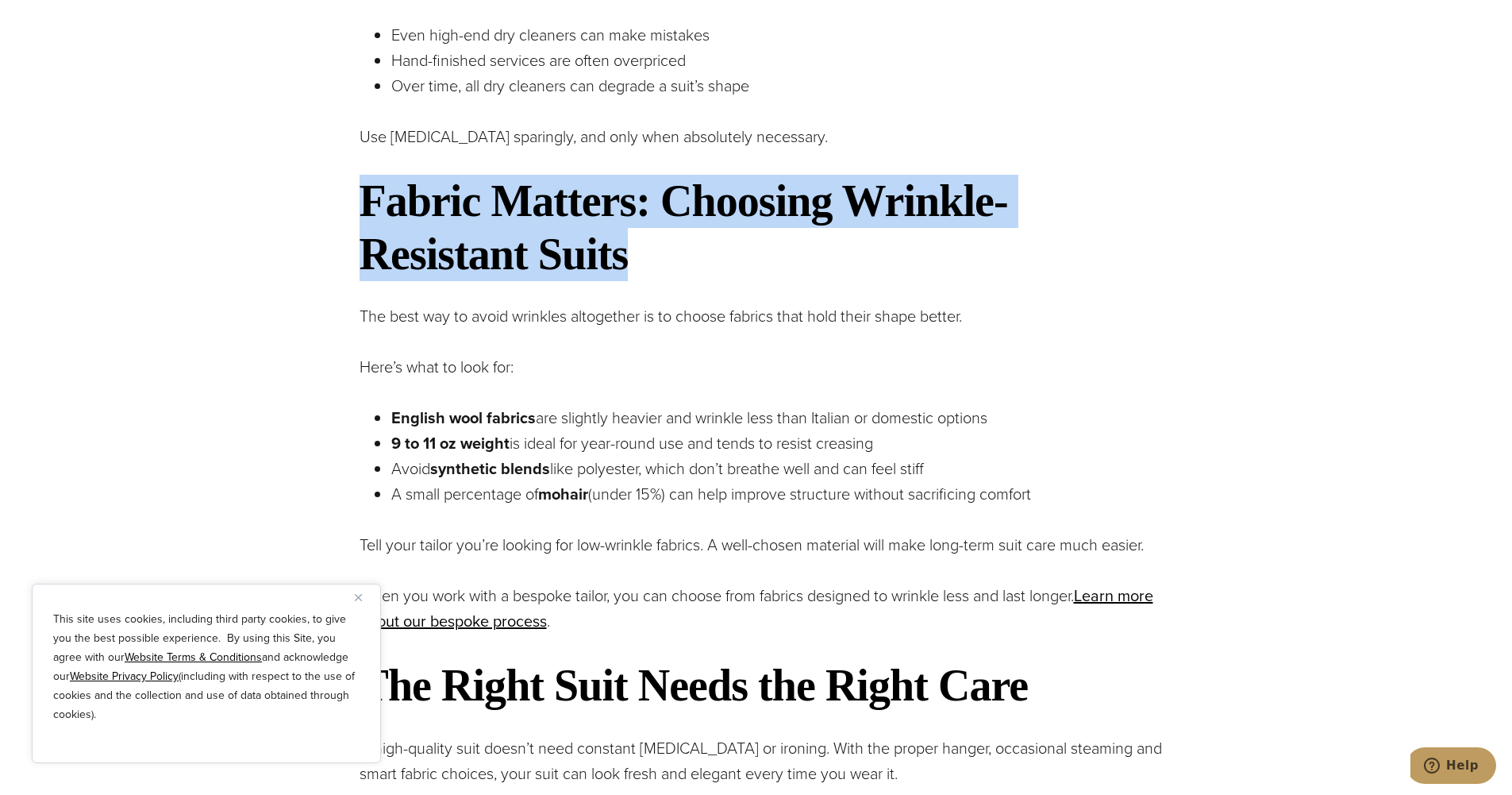
drag, startPoint x: 350, startPoint y: 187, endPoint x: 629, endPoint y: 234, distance: 282.9
click at [633, 235] on h2 "Fabric Matters: Choosing Wrinkle-Resistant Suits" at bounding box center [765, 228] width 810 height 107
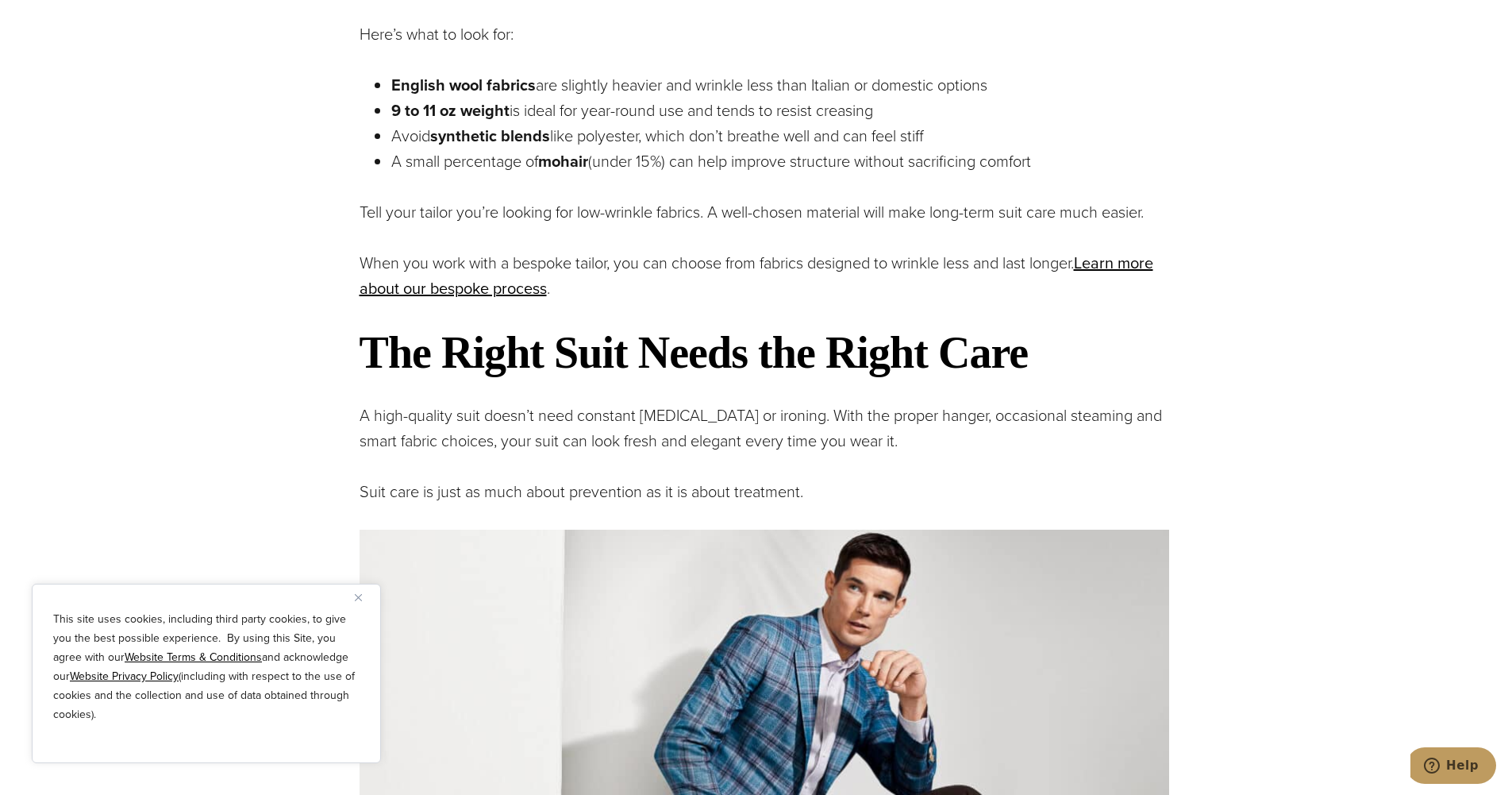
scroll to position [4050, 0]
